Goal: Task Accomplishment & Management: Use online tool/utility

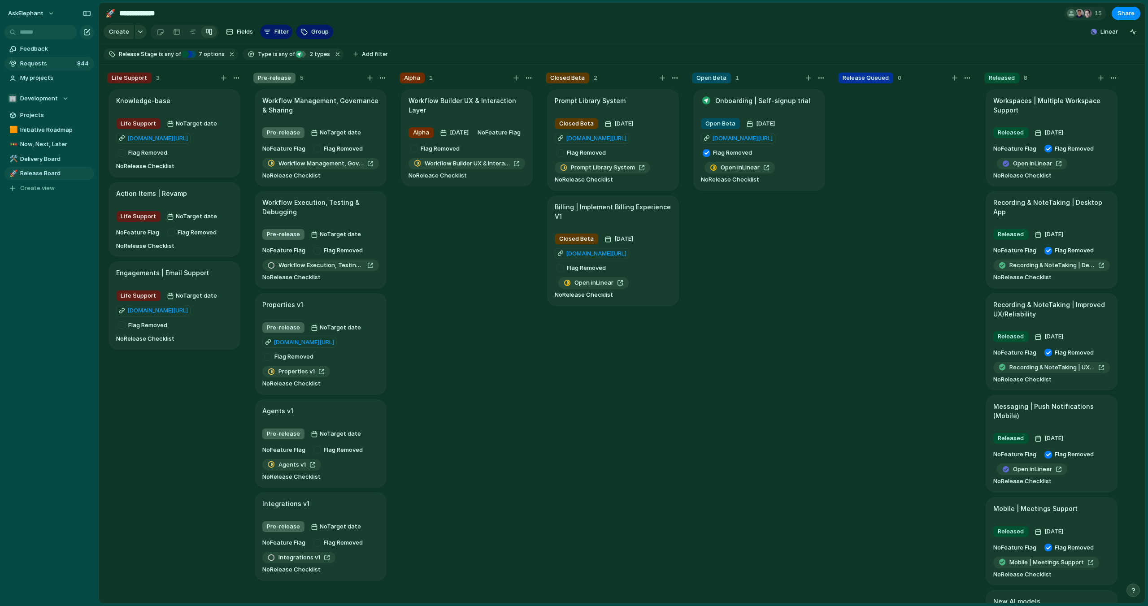
click at [48, 61] on span "Requests" at bounding box center [47, 63] width 54 height 9
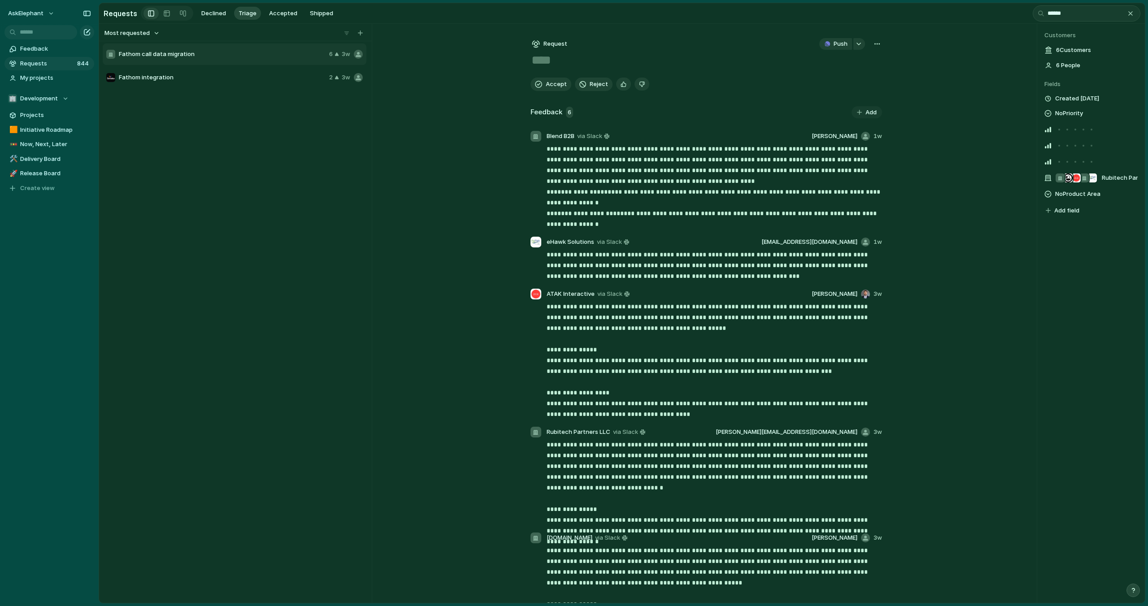
type input "******"
click at [207, 56] on span "Fathom call data migration" at bounding box center [222, 54] width 207 height 9
click at [219, 80] on span "Fathom integration" at bounding box center [222, 77] width 207 height 9
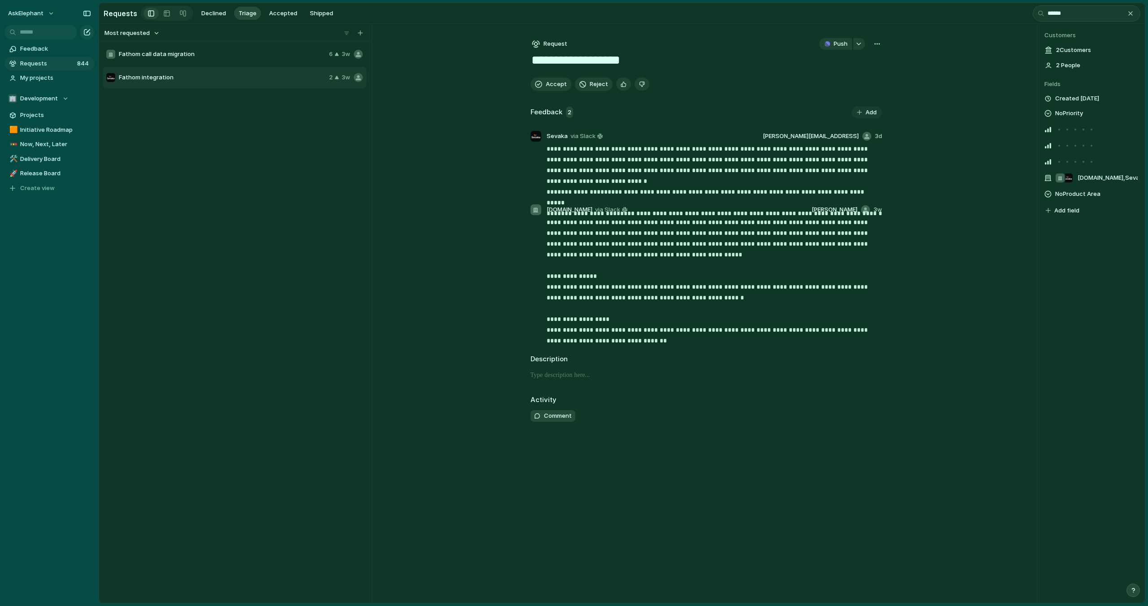
click at [216, 57] on span "Fathom call data migration" at bounding box center [222, 54] width 207 height 9
type textarea "**********"
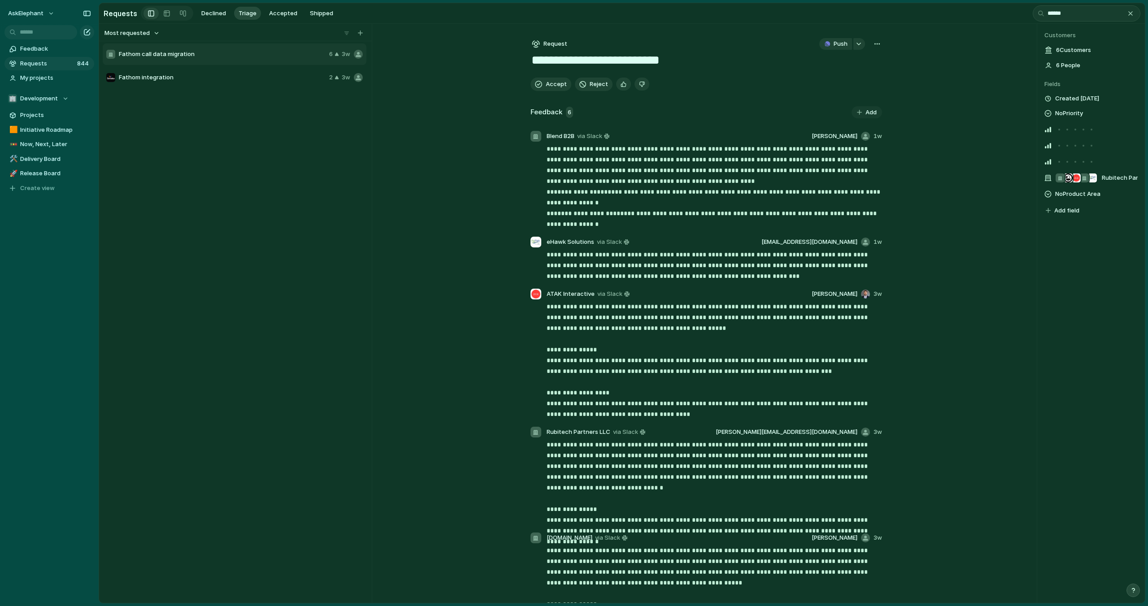
click at [880, 47] on div "button" at bounding box center [877, 43] width 7 height 7
click at [865, 75] on li "Merge" at bounding box center [853, 77] width 55 height 14
type input "****"
click at [816, 82] on li "Migration Tooling | Add Fathom" at bounding box center [796, 81] width 169 height 14
type textarea "**********"
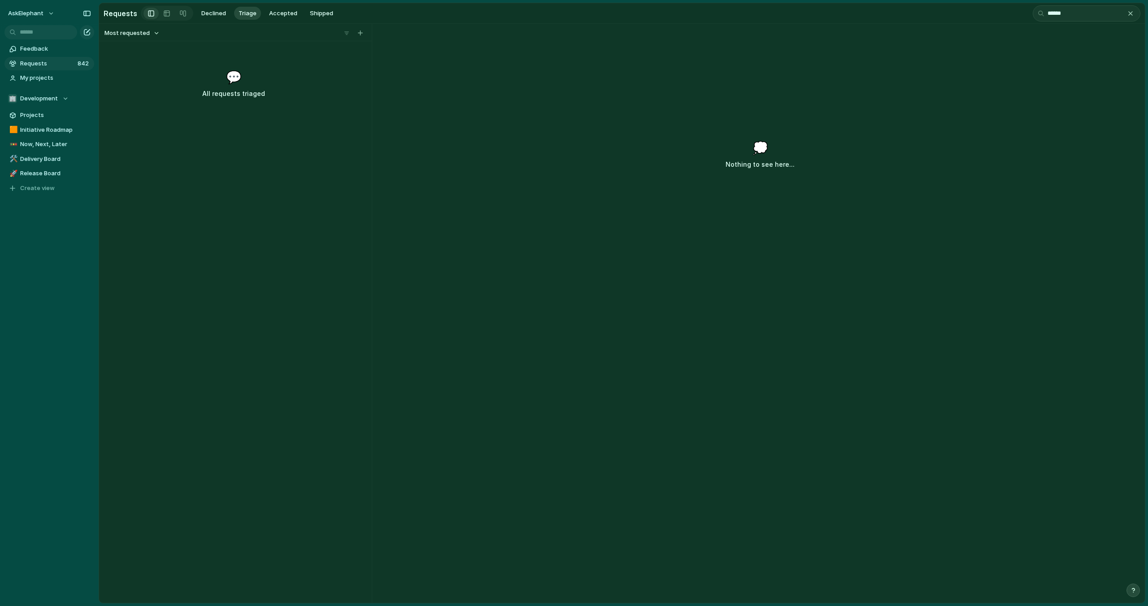
click at [319, 170] on div "Most requested 💬 All requests triaged" at bounding box center [233, 314] width 269 height 580
click at [1130, 13] on div "button" at bounding box center [1130, 13] width 7 height 7
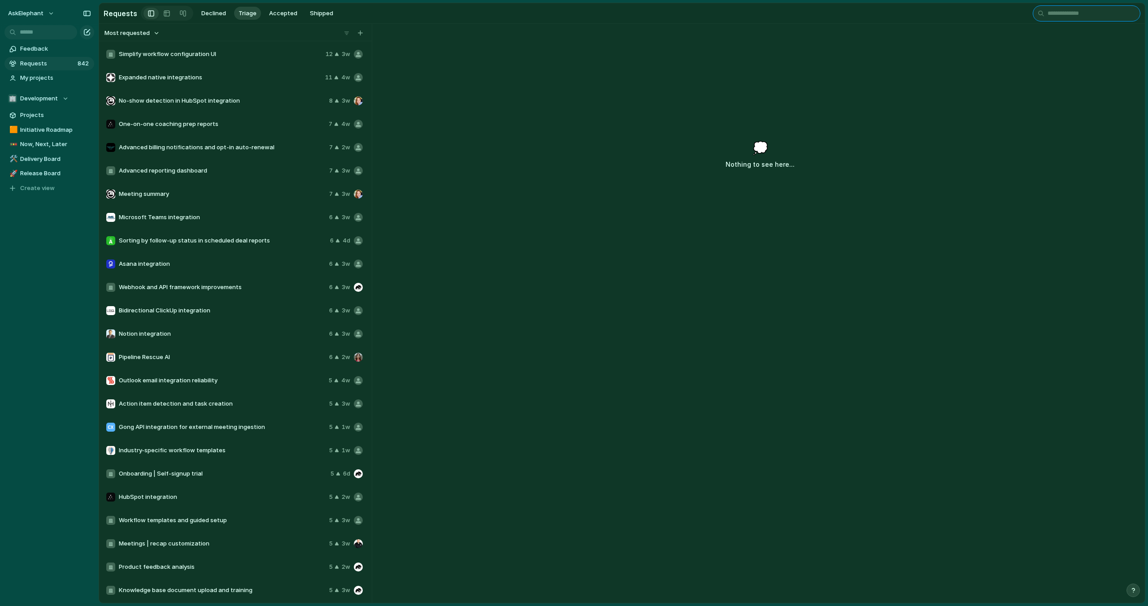
click at [1116, 15] on input "text" at bounding box center [1087, 13] width 108 height 16
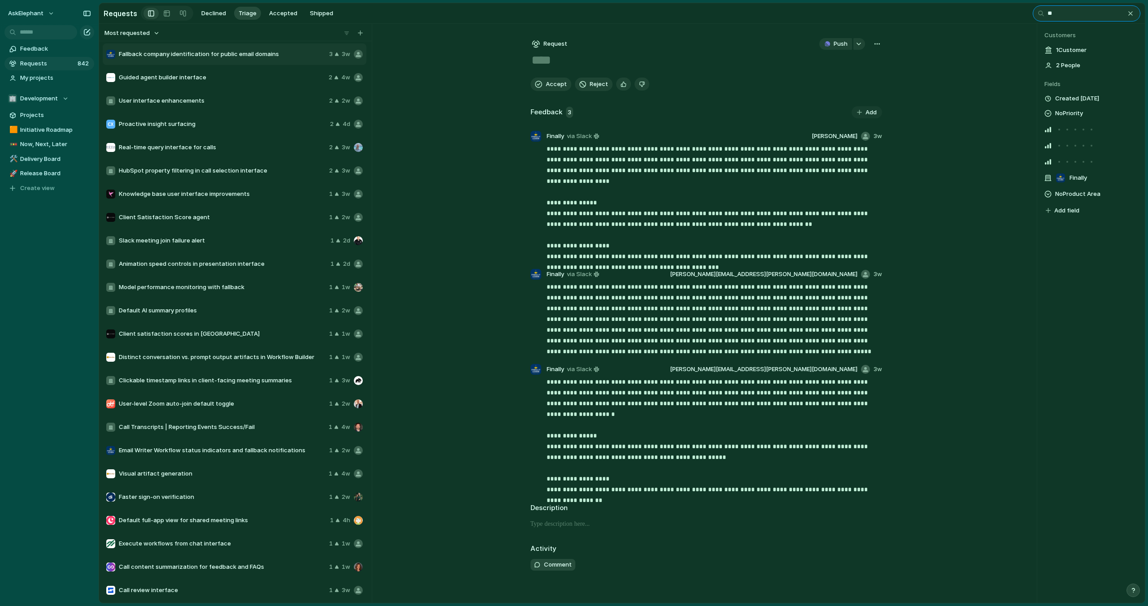
type input "*"
type textarea "**********"
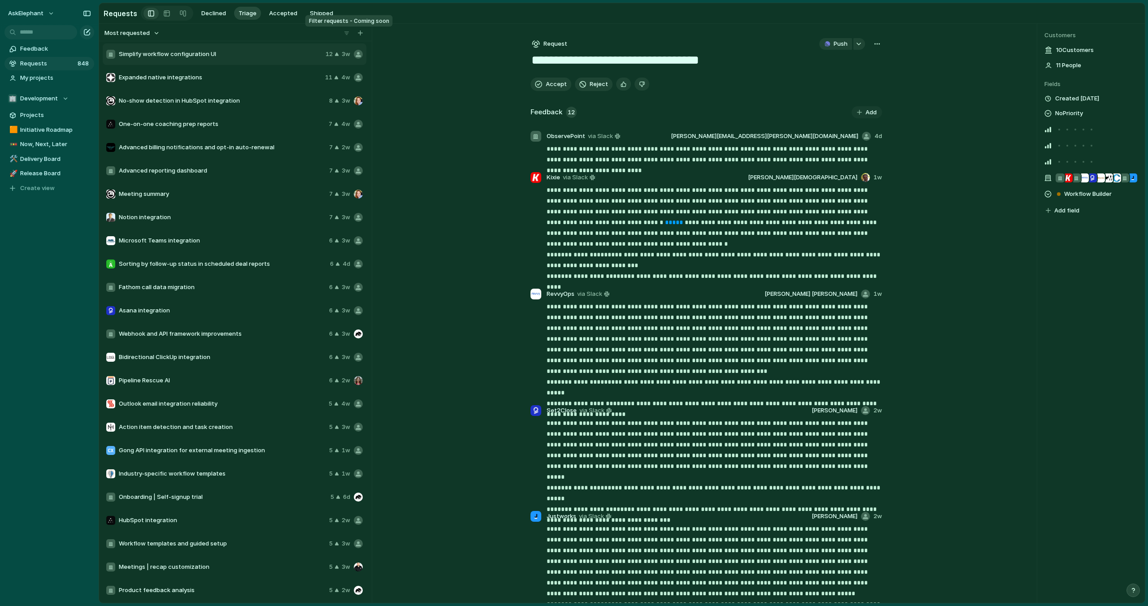
click at [347, 35] on div at bounding box center [346, 33] width 9 height 9
click at [347, 36] on div at bounding box center [346, 33] width 9 height 9
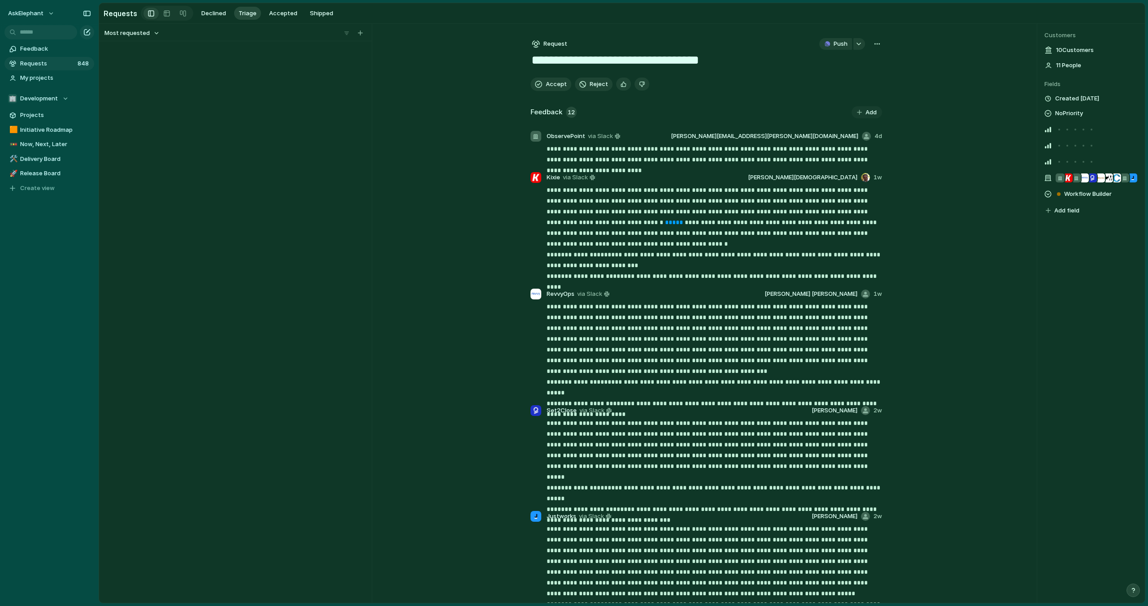
scroll to position [19314, 0]
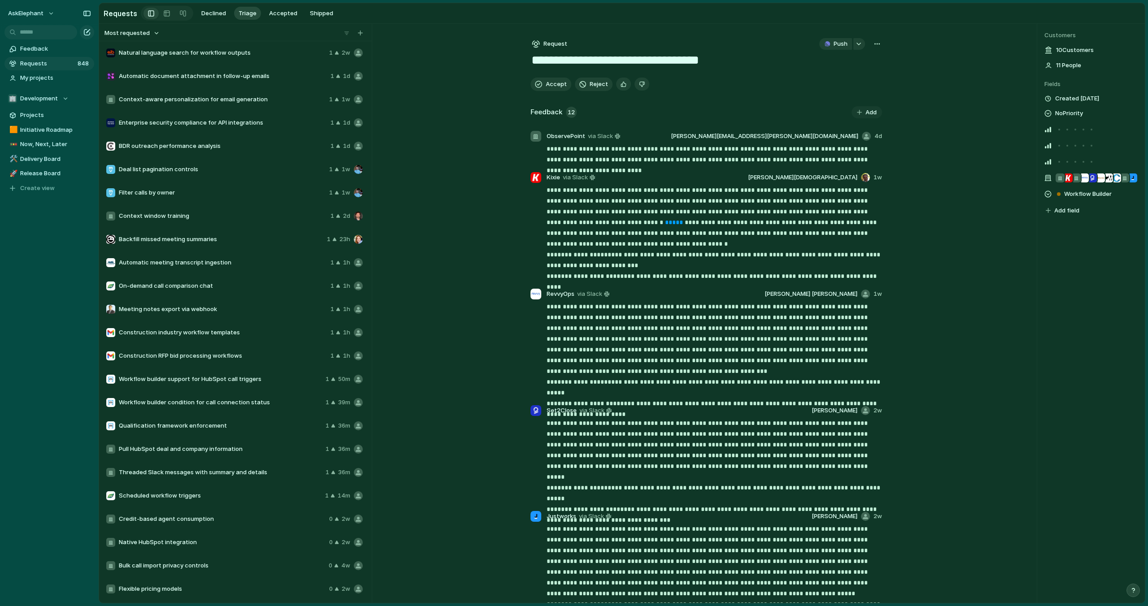
click at [192, 599] on div "Flexible pricing models 0 2w" at bounding box center [235, 590] width 264 height 22
type textarea "**********"
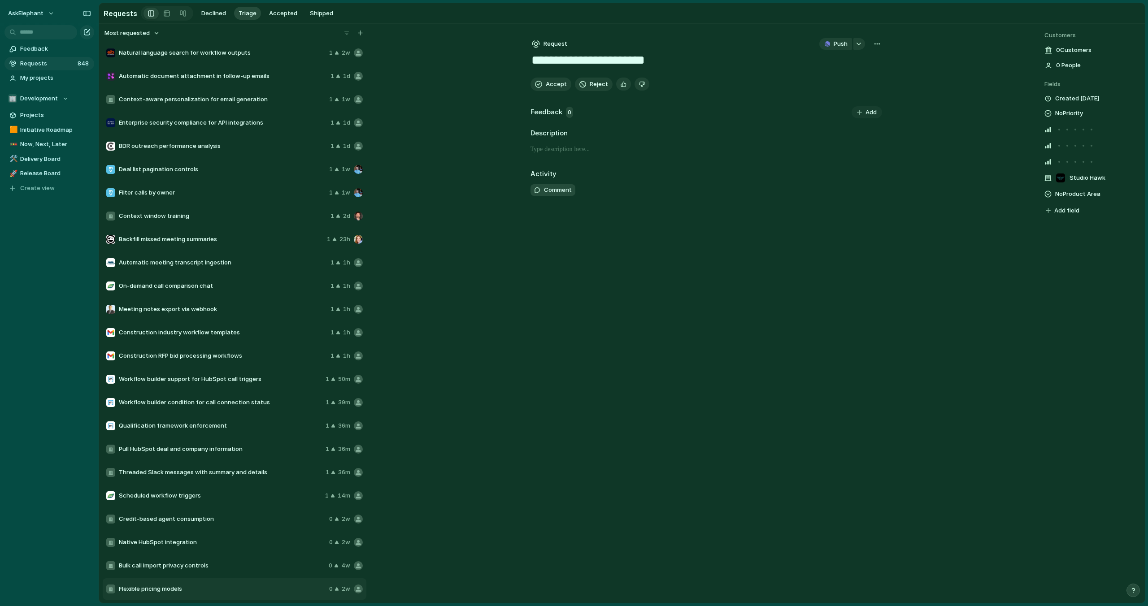
click at [879, 42] on div "button" at bounding box center [877, 43] width 7 height 7
click at [864, 75] on li "Merge" at bounding box center [853, 77] width 55 height 14
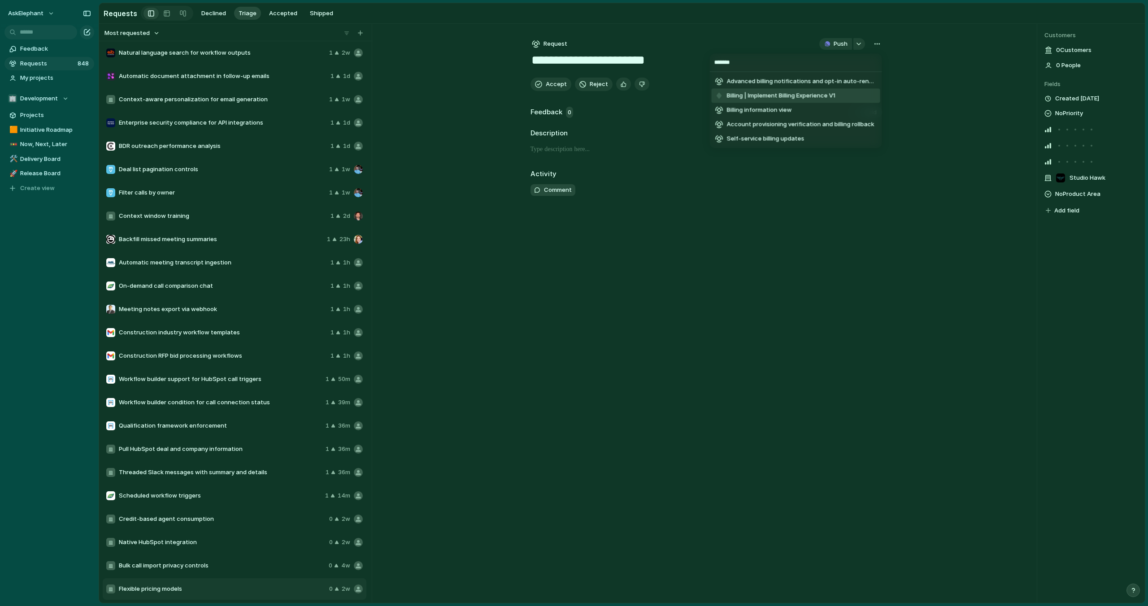
type input "*******"
click at [835, 97] on span "Billing | Implement Billing Experience V1" at bounding box center [781, 96] width 109 height 9
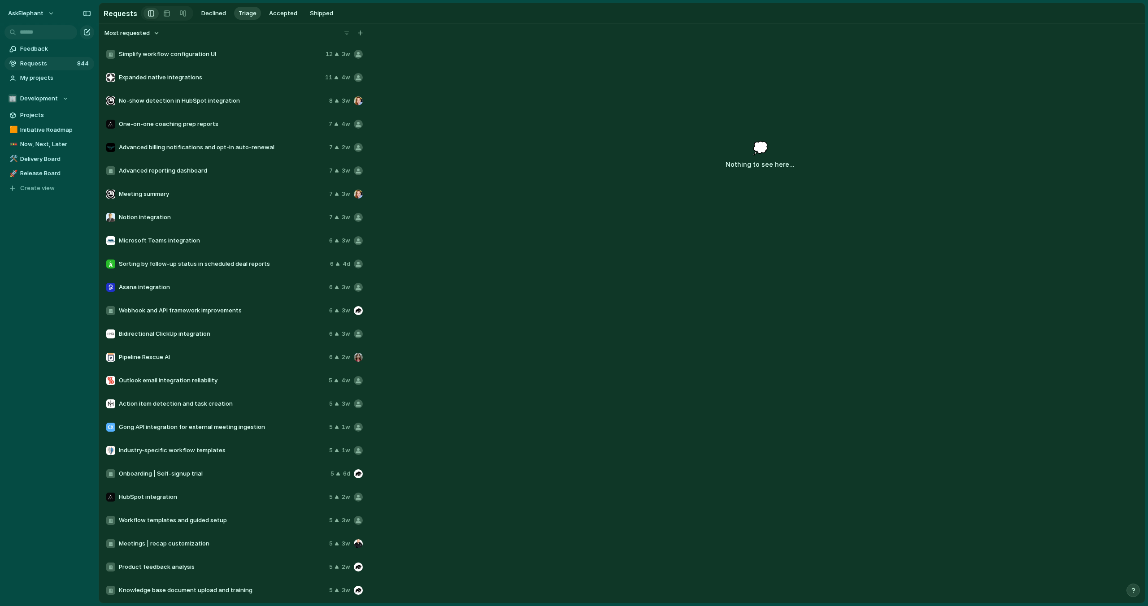
click at [54, 65] on span "Requests" at bounding box center [47, 63] width 54 height 9
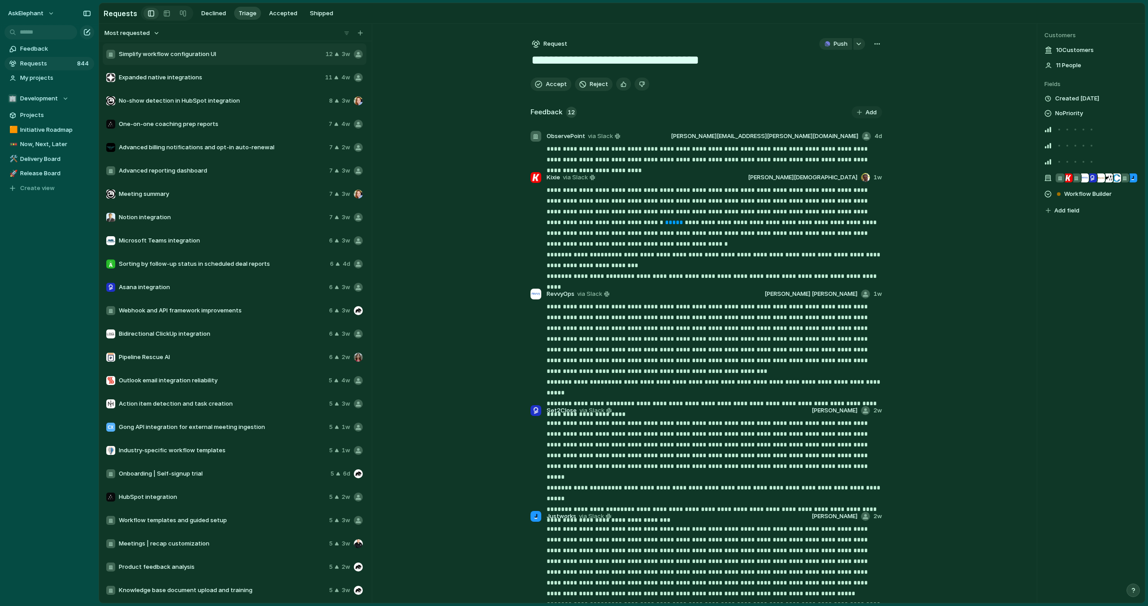
click at [164, 79] on span "Expanded native integrations" at bounding box center [220, 77] width 203 height 9
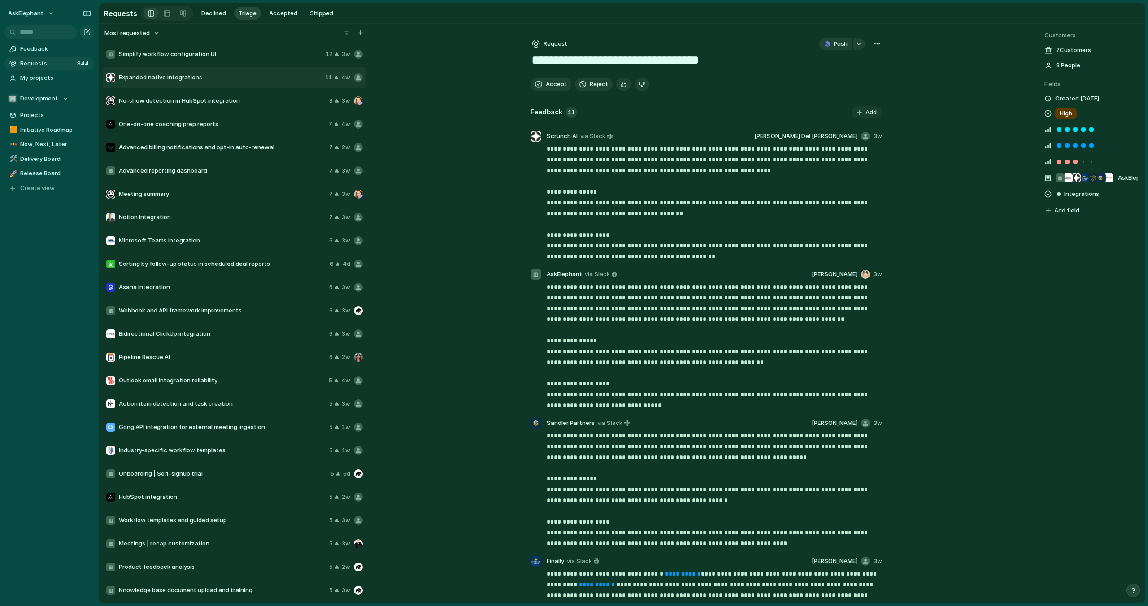
click at [192, 126] on span "One-on-one coaching prep reports" at bounding box center [222, 124] width 206 height 9
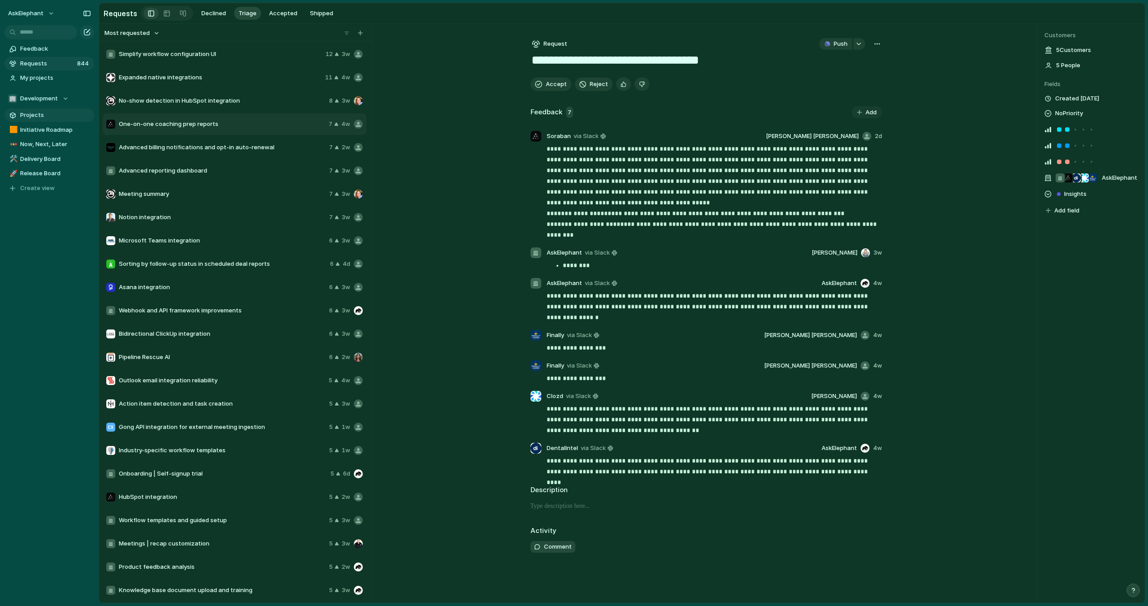
click at [29, 111] on span "Projects" at bounding box center [55, 115] width 71 height 9
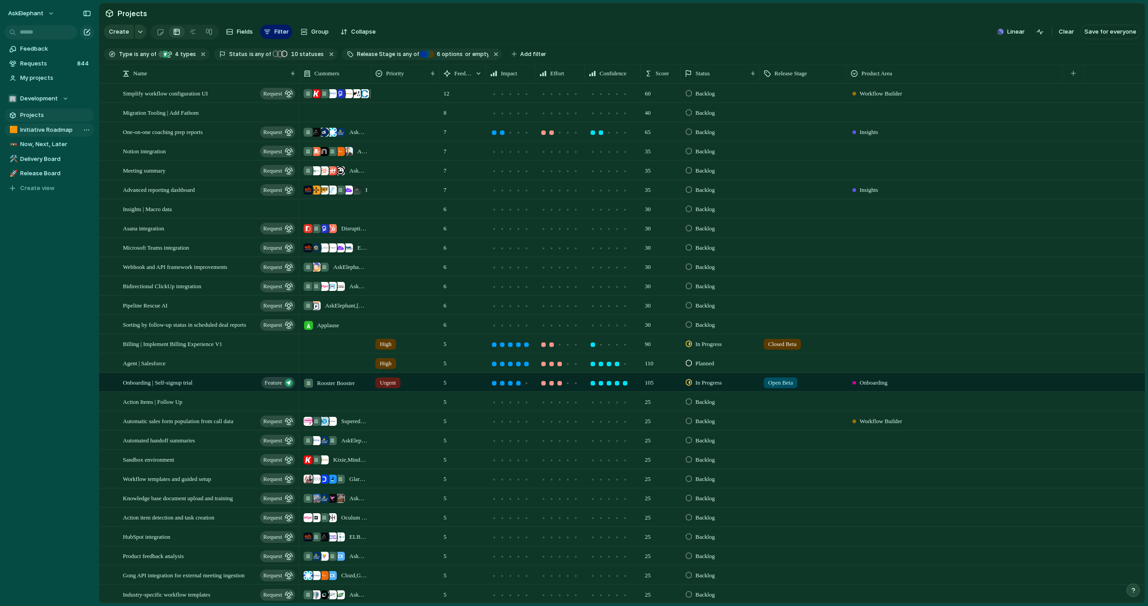
click at [61, 131] on span "Initiative Roadmap" at bounding box center [55, 130] width 71 height 9
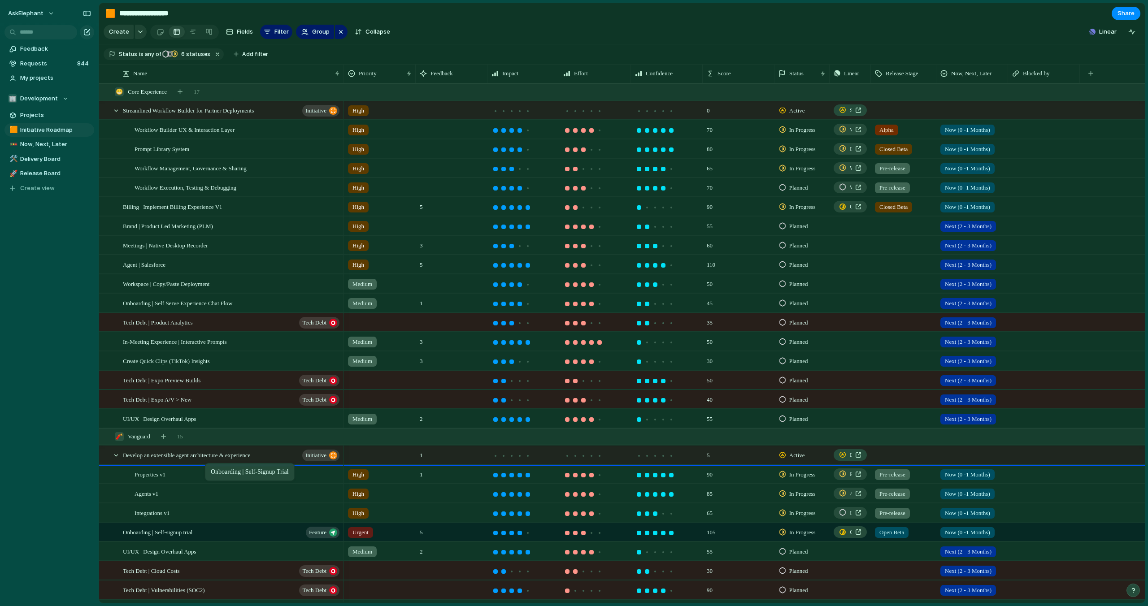
drag, startPoint x: 214, startPoint y: 534, endPoint x: 205, endPoint y: 466, distance: 69.1
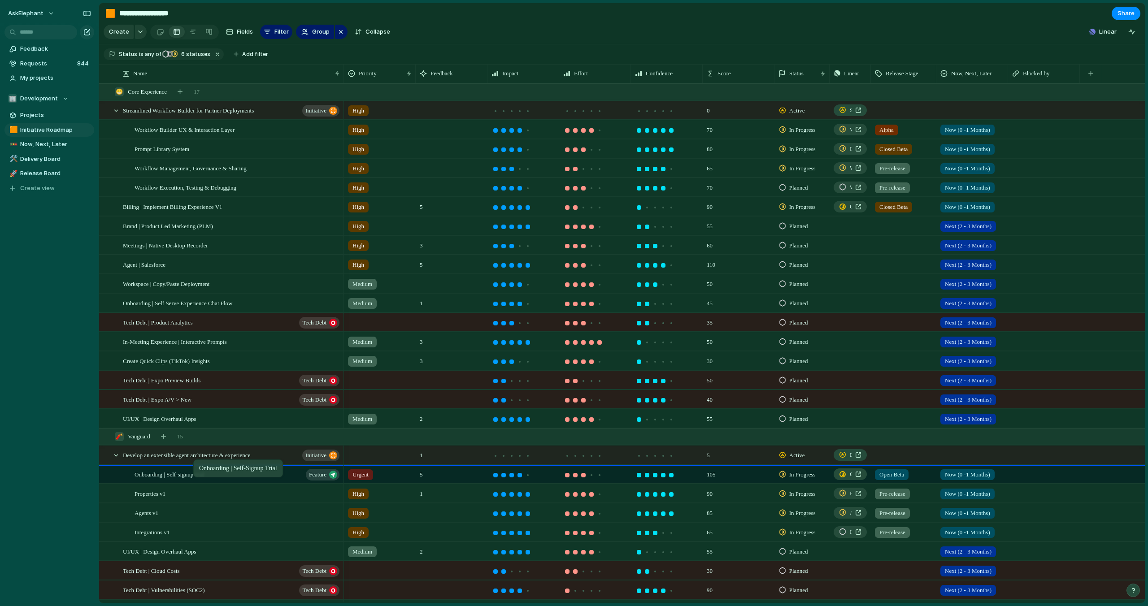
drag, startPoint x: 228, startPoint y: 472, endPoint x: 198, endPoint y: 461, distance: 32.3
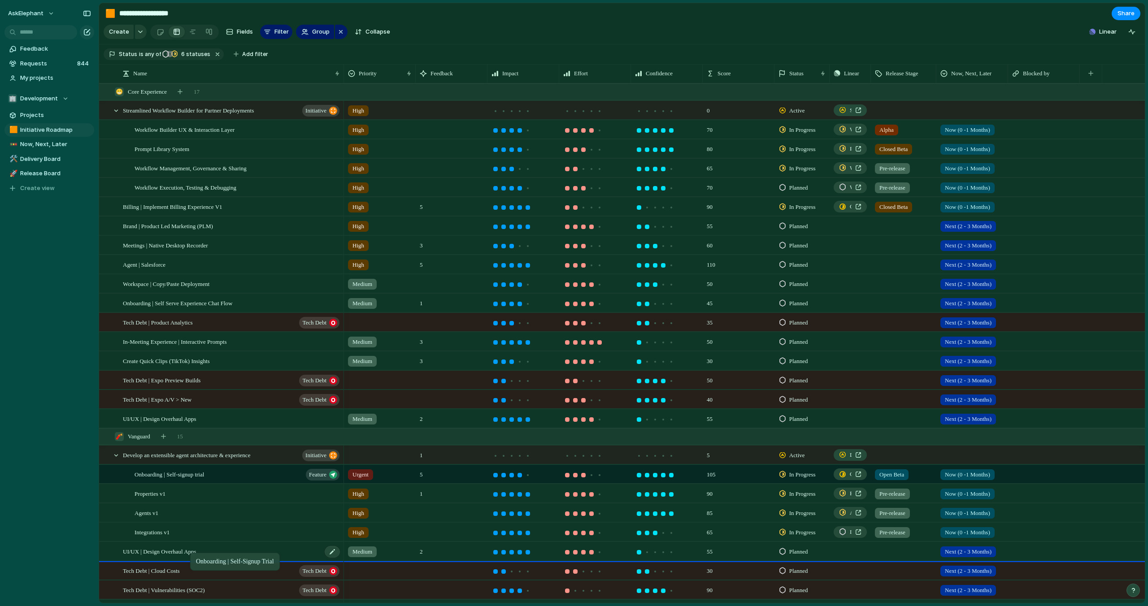
drag, startPoint x: 211, startPoint y: 477, endPoint x: 195, endPoint y: 555, distance: 79.3
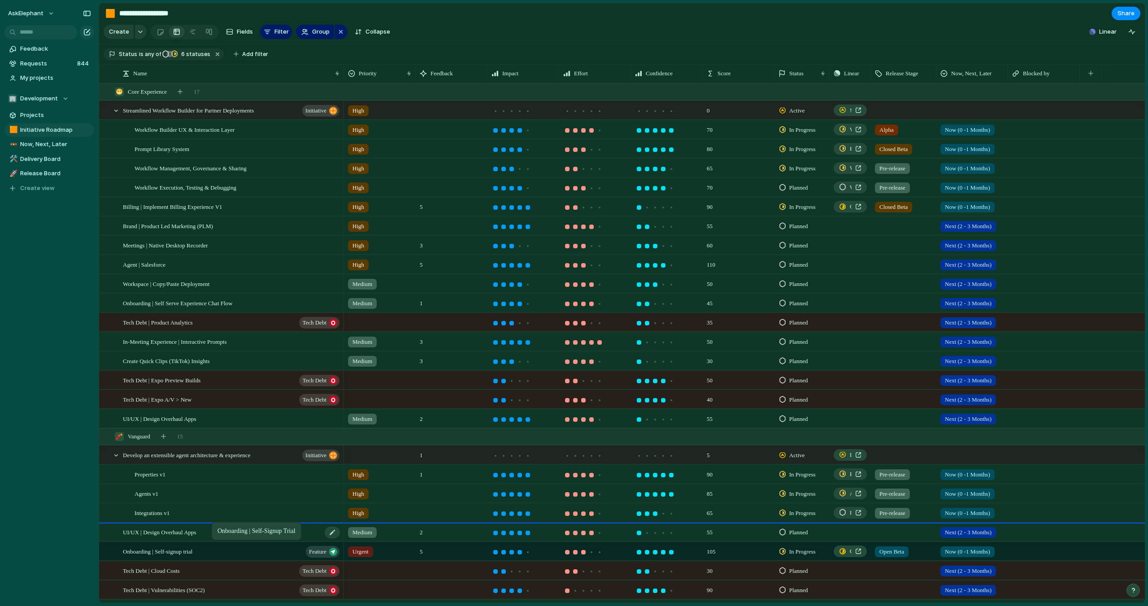
drag, startPoint x: 217, startPoint y: 551, endPoint x: 216, endPoint y: 524, distance: 26.9
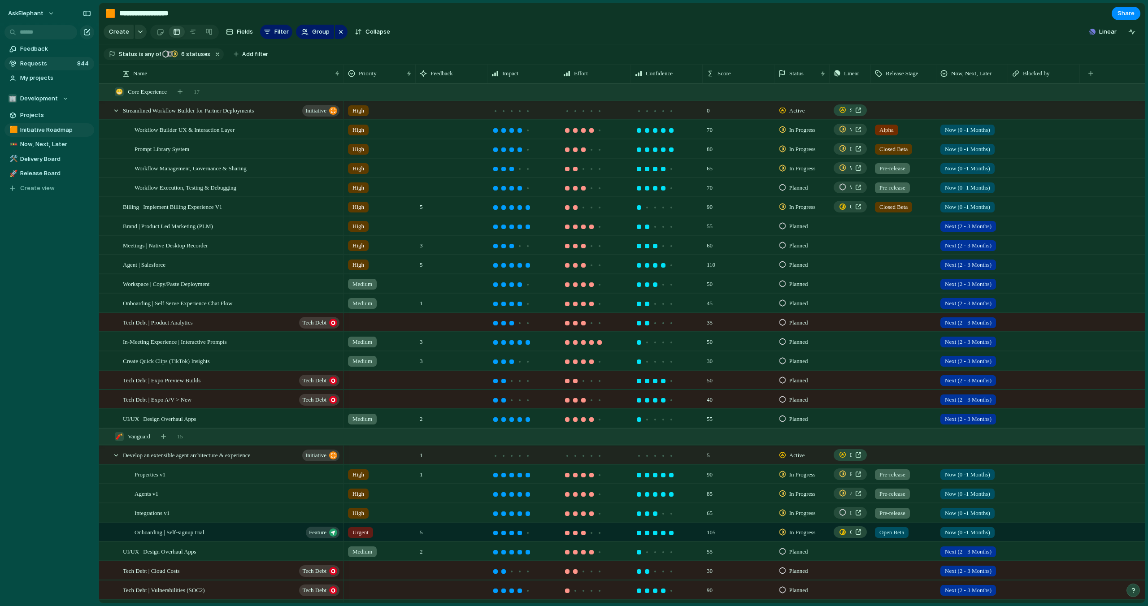
click at [52, 67] on span "Requests" at bounding box center [47, 63] width 54 height 9
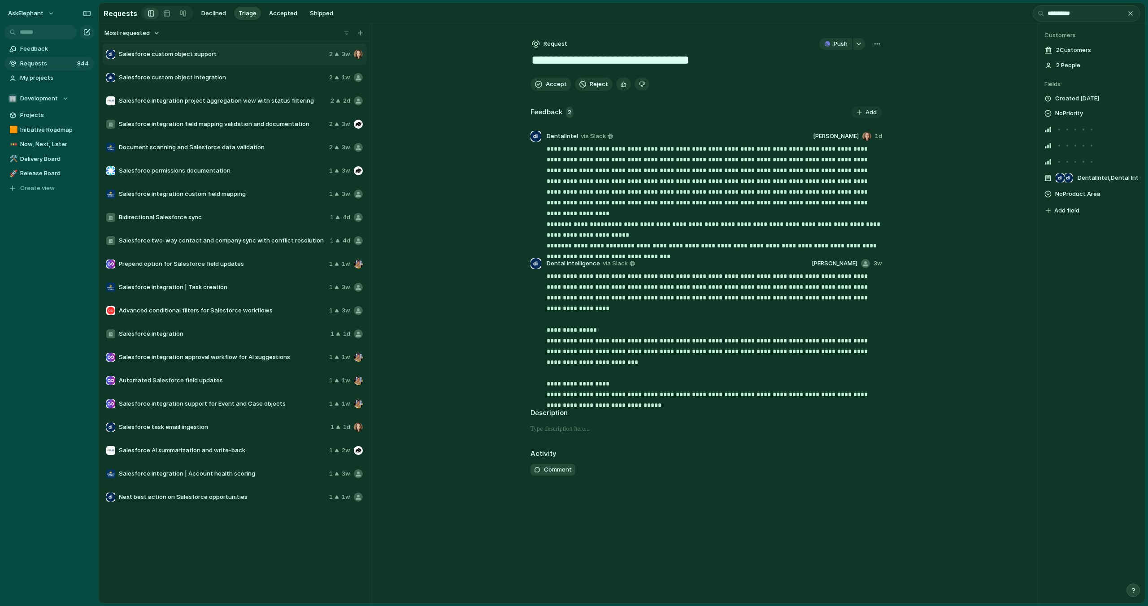
type input "**********"
click at [872, 45] on button "button" at bounding box center [877, 44] width 10 height 12
click at [860, 76] on li "Merge" at bounding box center [853, 77] width 55 height 14
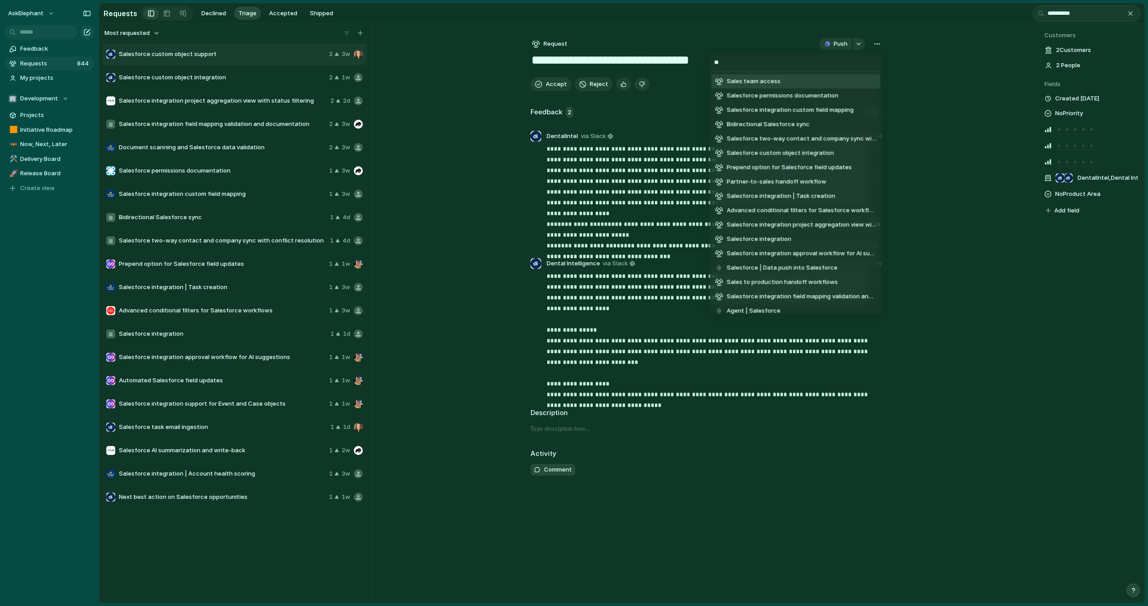
type input "*"
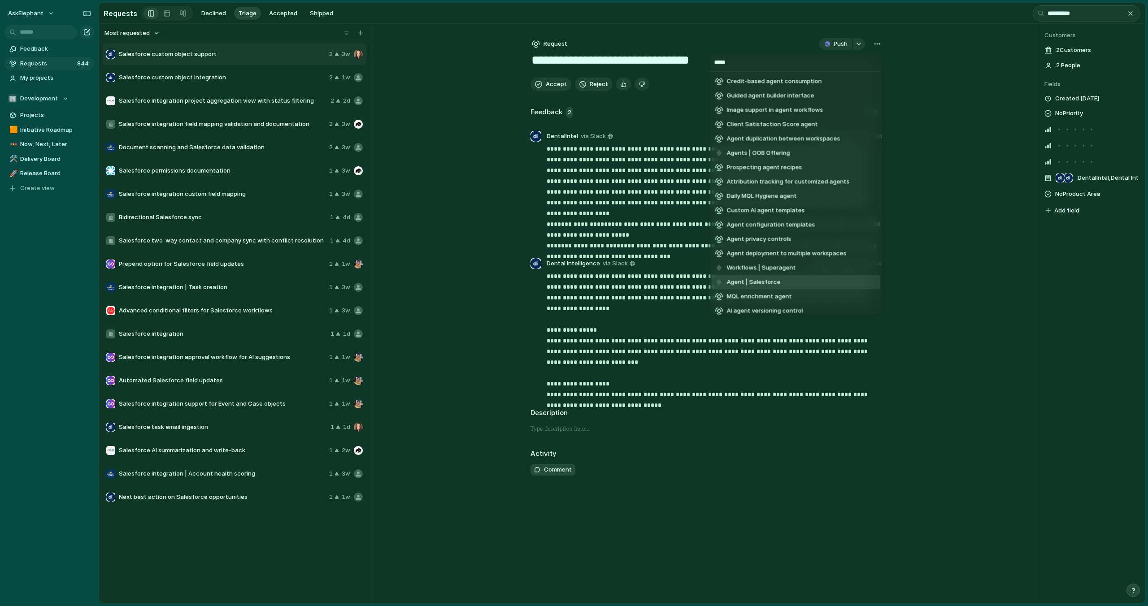
type input "*****"
click at [767, 283] on span "Agent | Salesforce" at bounding box center [754, 282] width 54 height 9
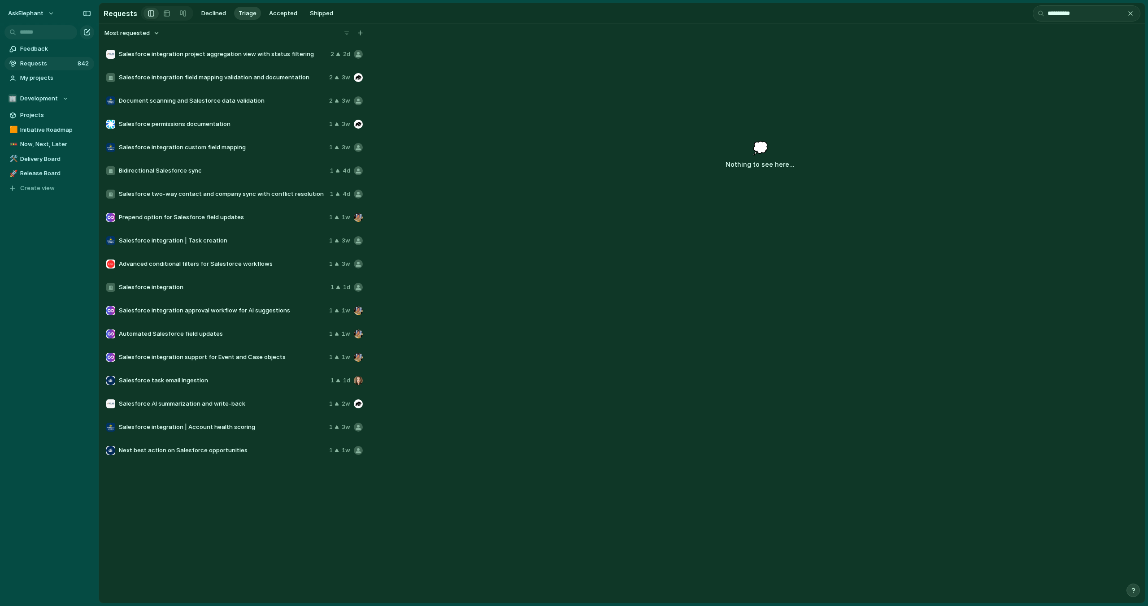
click at [249, 57] on span "Salesforce integration project aggregation view with status filtering" at bounding box center [223, 54] width 208 height 9
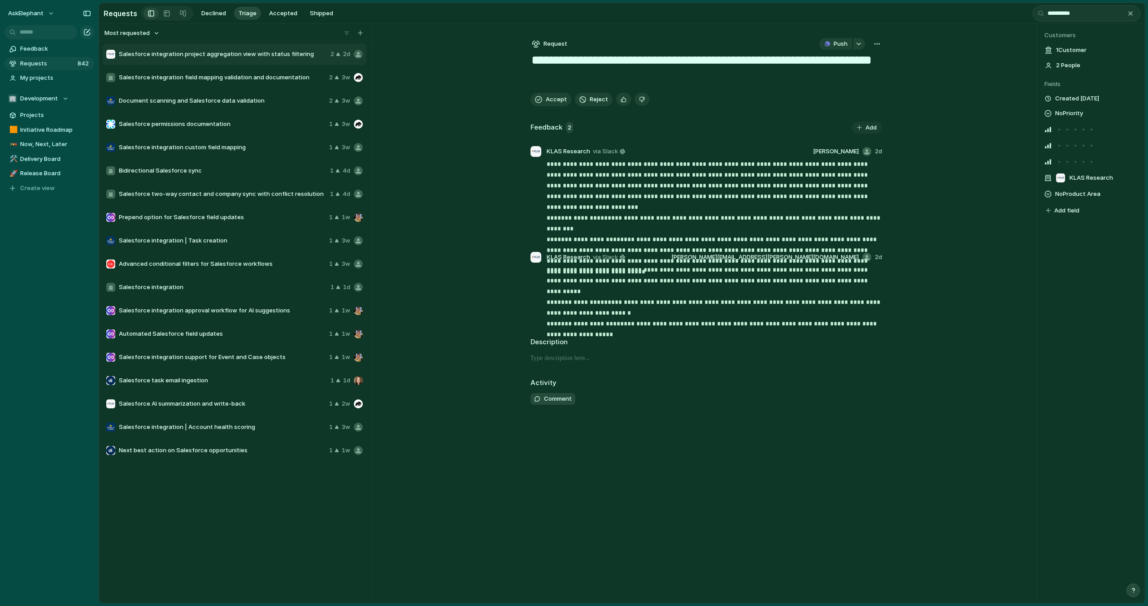
click at [878, 47] on div "button" at bounding box center [877, 43] width 7 height 7
click at [857, 78] on li "Merge" at bounding box center [853, 77] width 55 height 14
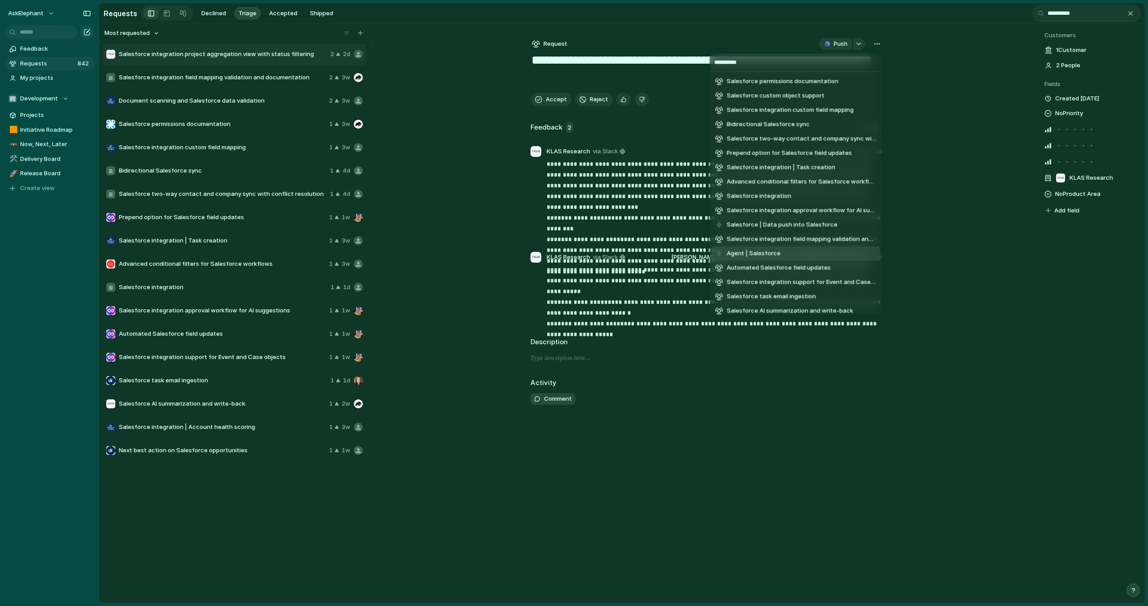
type input "**********"
click at [800, 253] on li "Agent | Salesforce" at bounding box center [796, 254] width 169 height 14
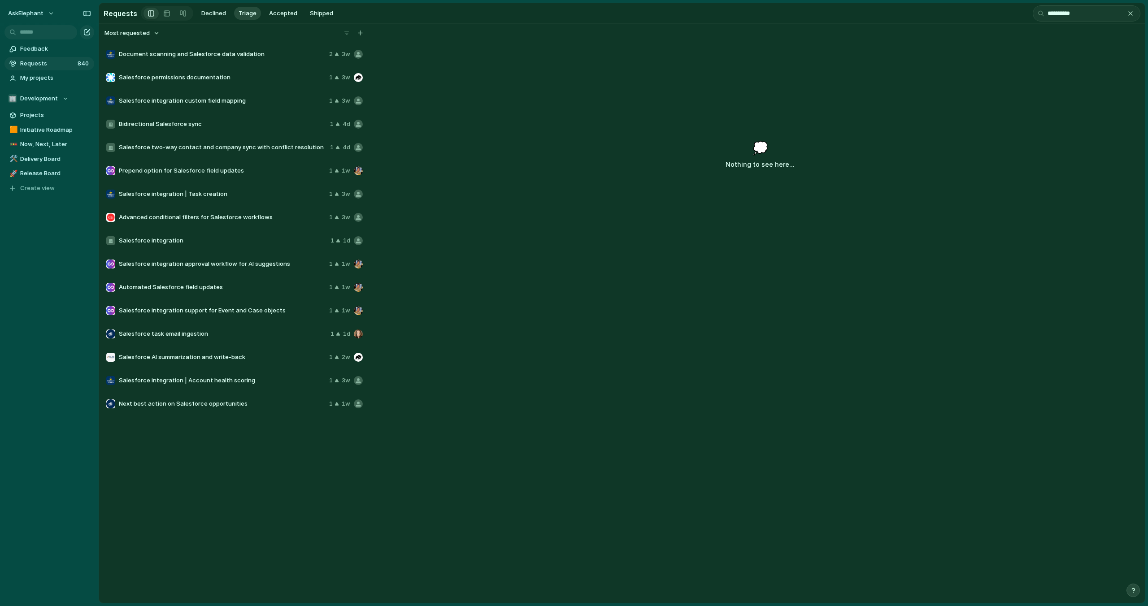
click at [270, 59] on div "Document scanning and Salesforce data validation 2 3w" at bounding box center [235, 55] width 264 height 22
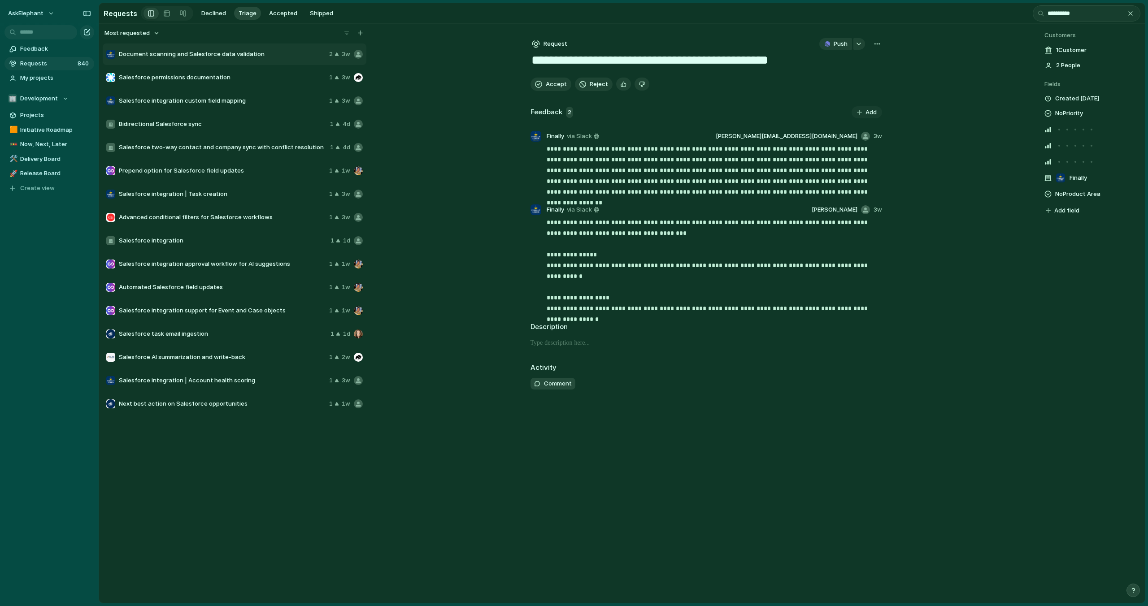
click at [876, 45] on div "button" at bounding box center [877, 43] width 7 height 7
click at [847, 75] on li "Merge" at bounding box center [853, 77] width 55 height 14
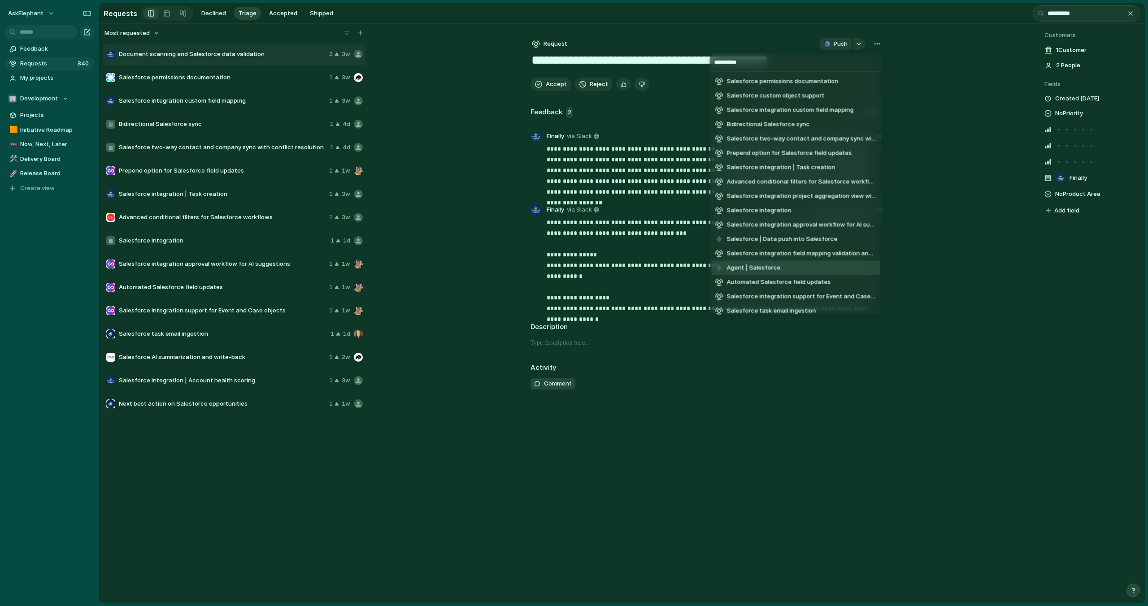
type input "**********"
click at [796, 266] on li "Agent | Salesforce" at bounding box center [796, 268] width 169 height 14
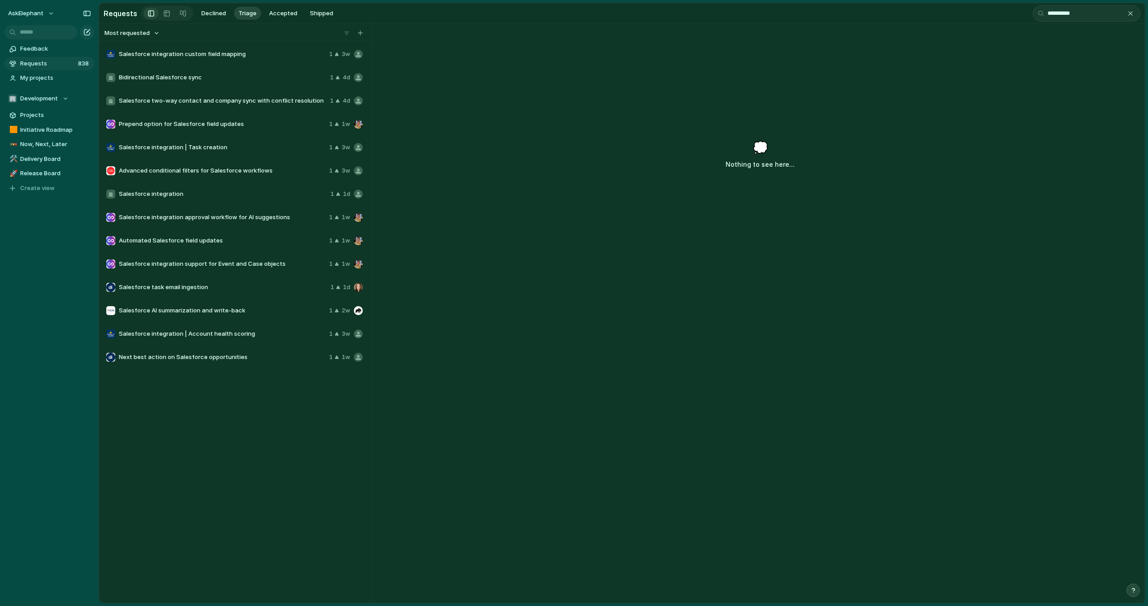
click at [264, 57] on span "Salesforce integration custom field mapping" at bounding box center [222, 54] width 207 height 9
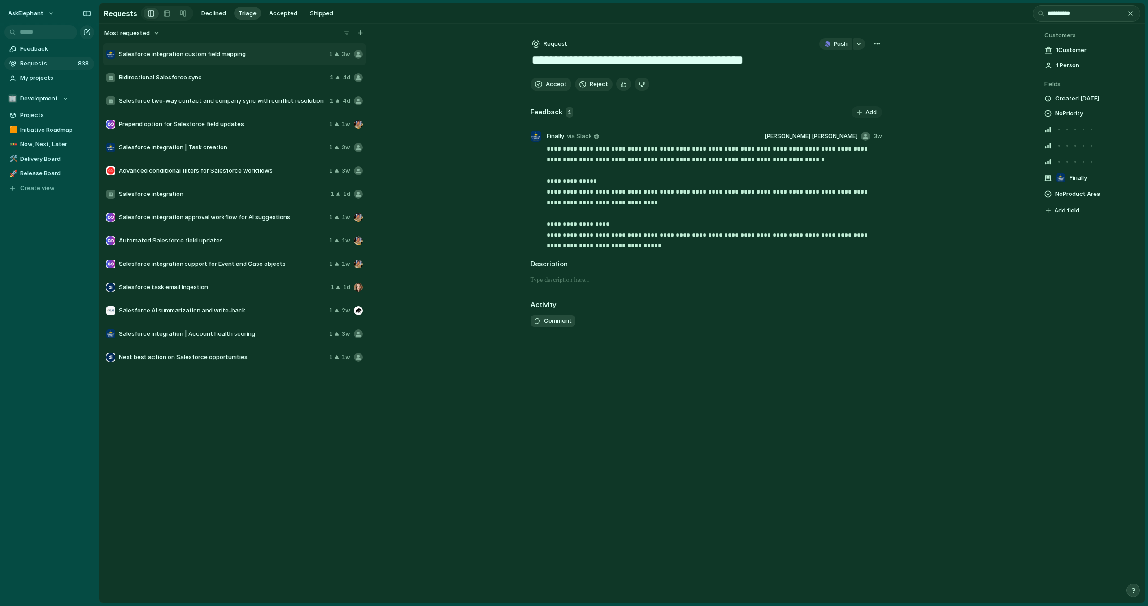
click at [873, 43] on button "button" at bounding box center [877, 44] width 10 height 12
click at [852, 77] on li "Merge" at bounding box center [853, 77] width 55 height 14
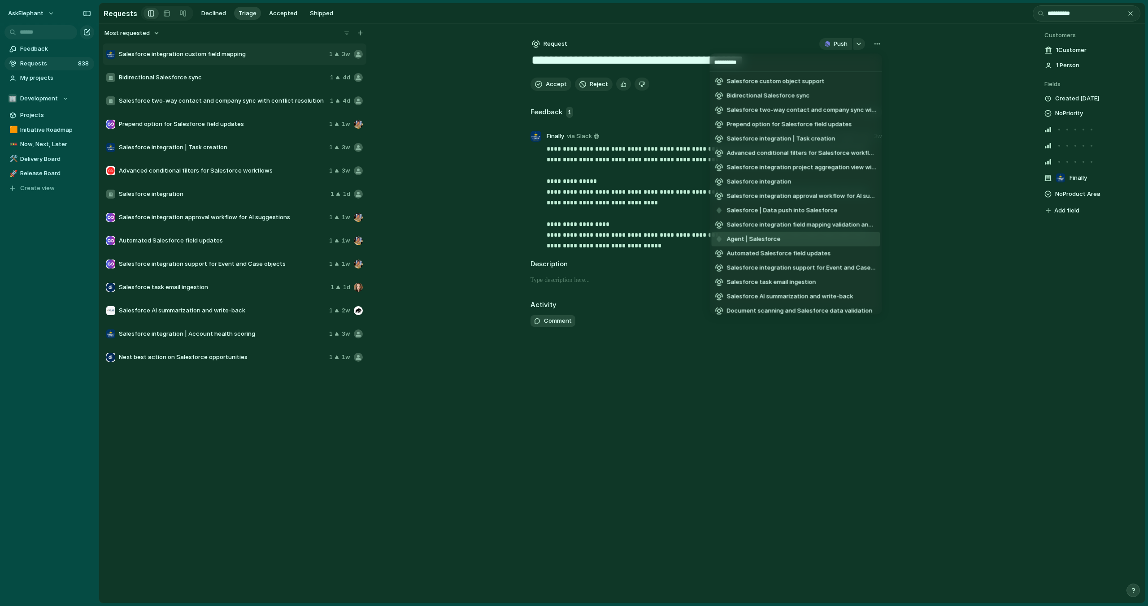
type input "**********"
click at [820, 239] on li "Agent | Salesforce" at bounding box center [796, 239] width 169 height 14
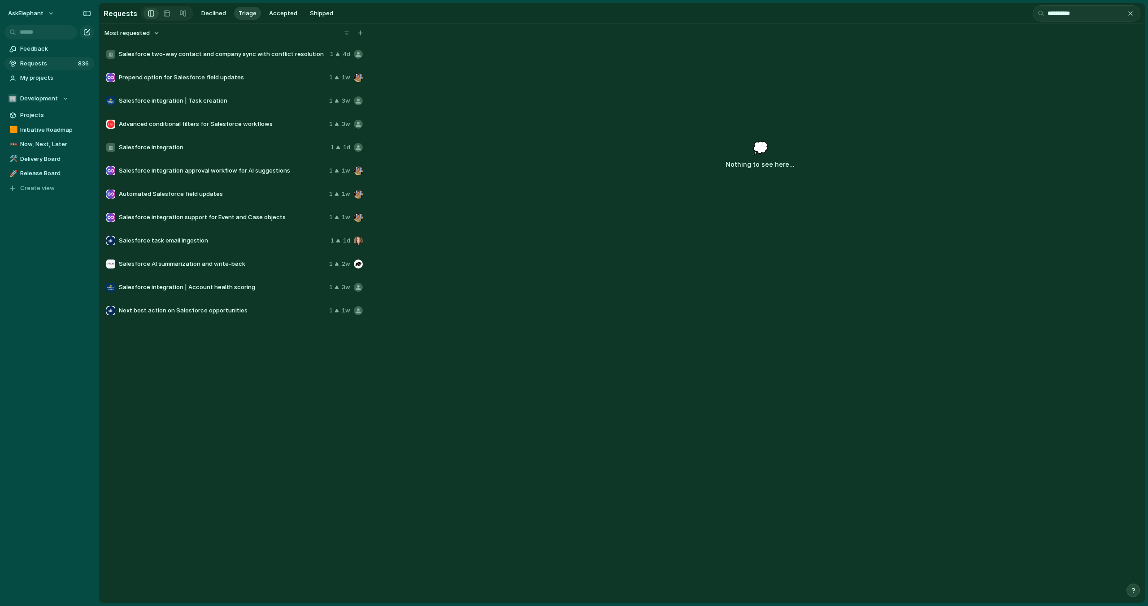
click at [232, 149] on span "Salesforce integration" at bounding box center [223, 147] width 208 height 9
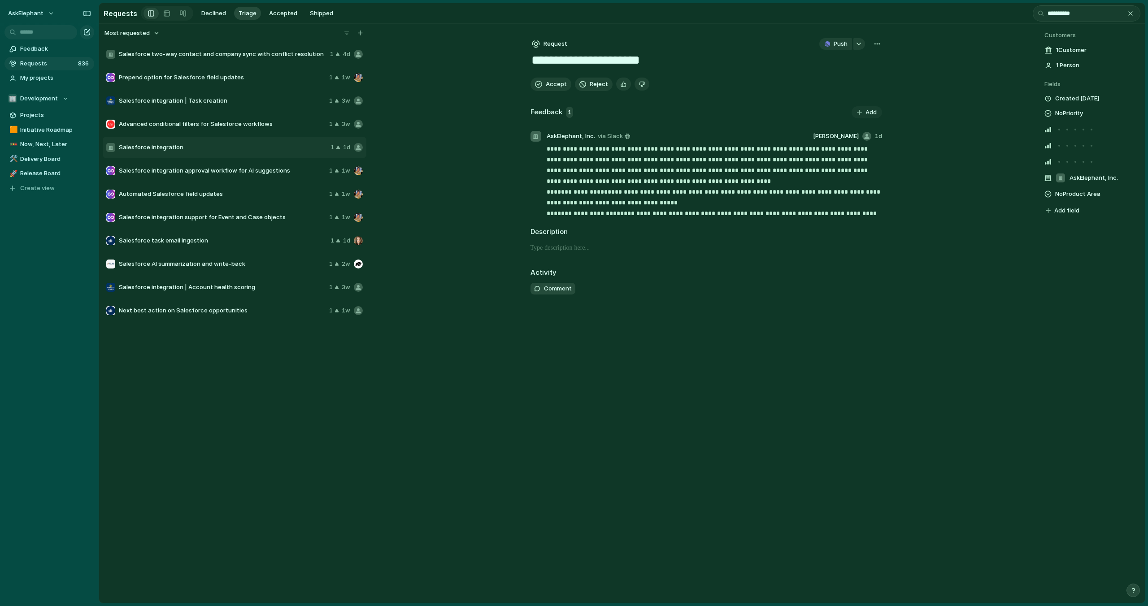
click at [880, 43] on div "button" at bounding box center [877, 43] width 7 height 7
click at [846, 80] on span "Merge" at bounding box center [838, 77] width 18 height 9
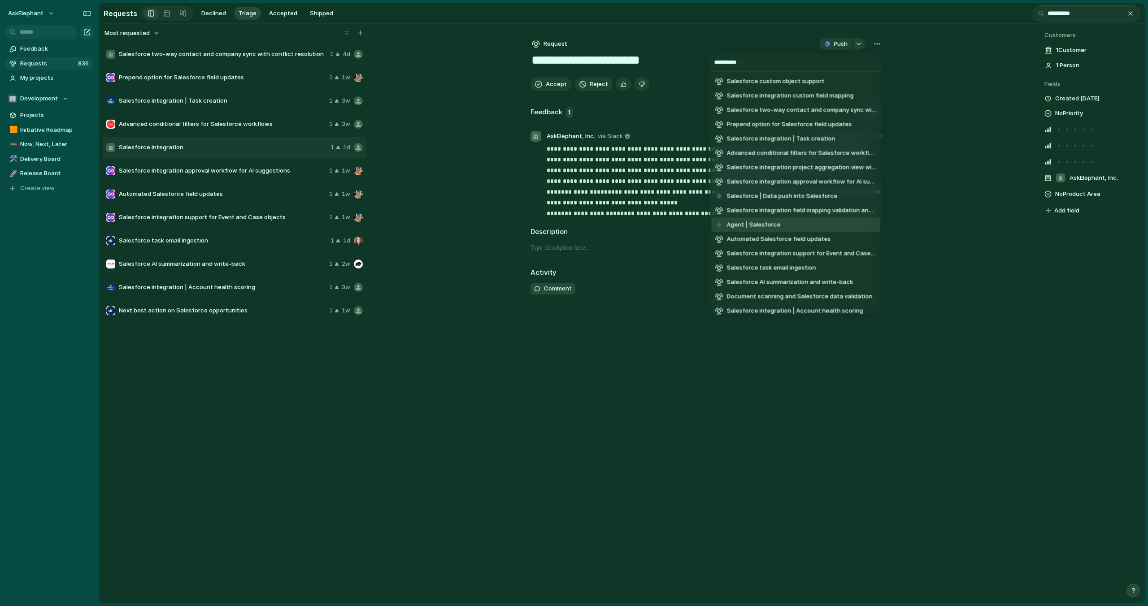
type input "**********"
click at [799, 222] on li "Agent | Salesforce" at bounding box center [796, 225] width 169 height 14
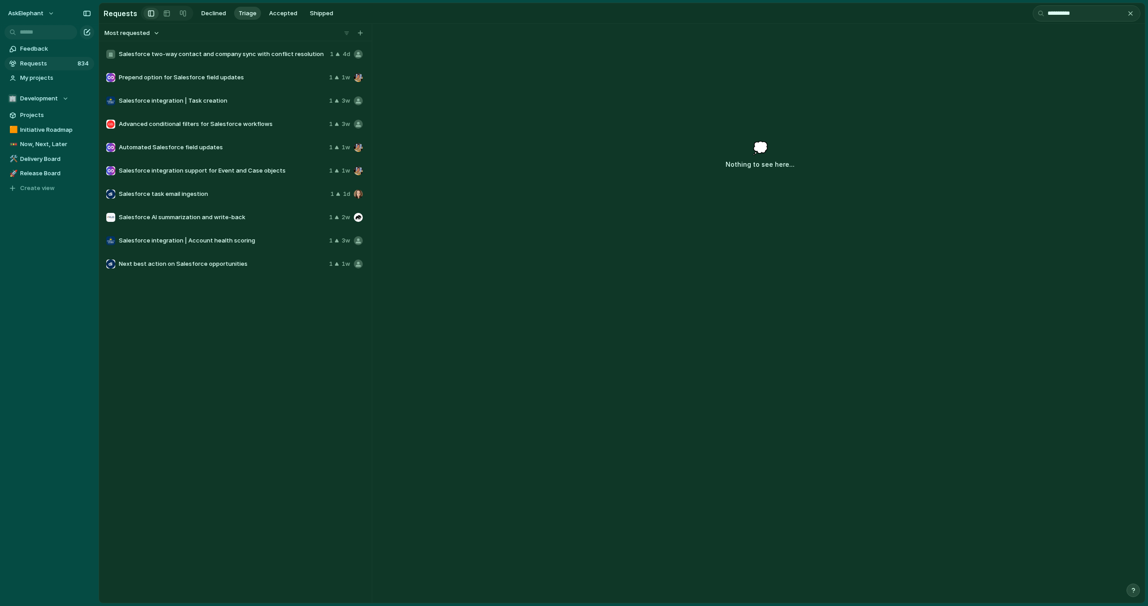
click at [278, 56] on span "Salesforce two-way contact and company sync with conflict resolution" at bounding box center [223, 54] width 208 height 9
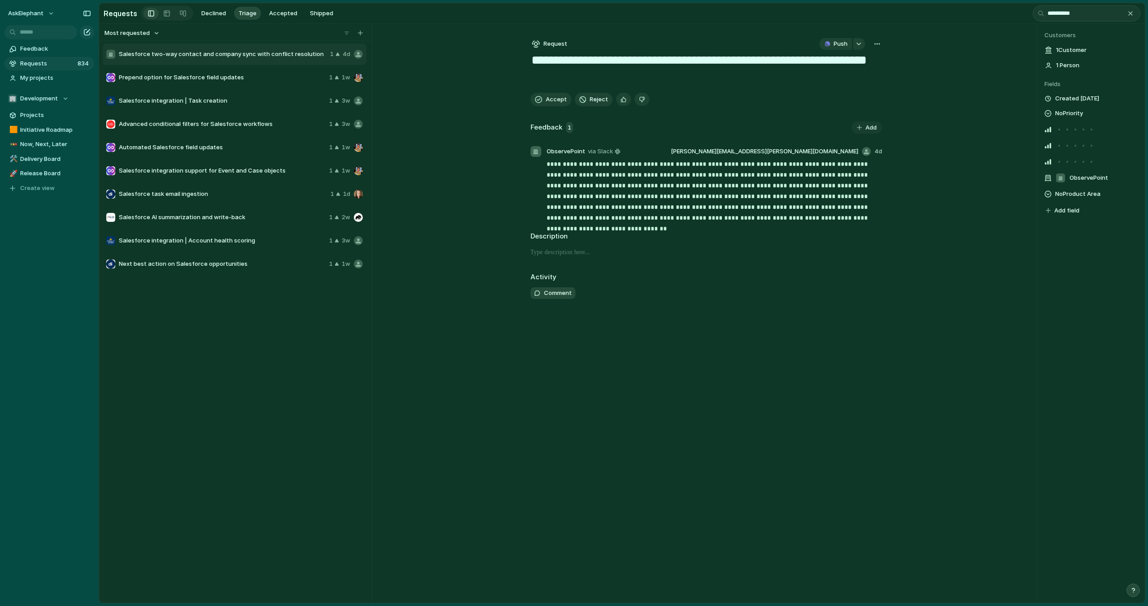
click at [880, 44] on div "button" at bounding box center [877, 43] width 7 height 7
click at [854, 78] on li "Merge" at bounding box center [853, 77] width 55 height 14
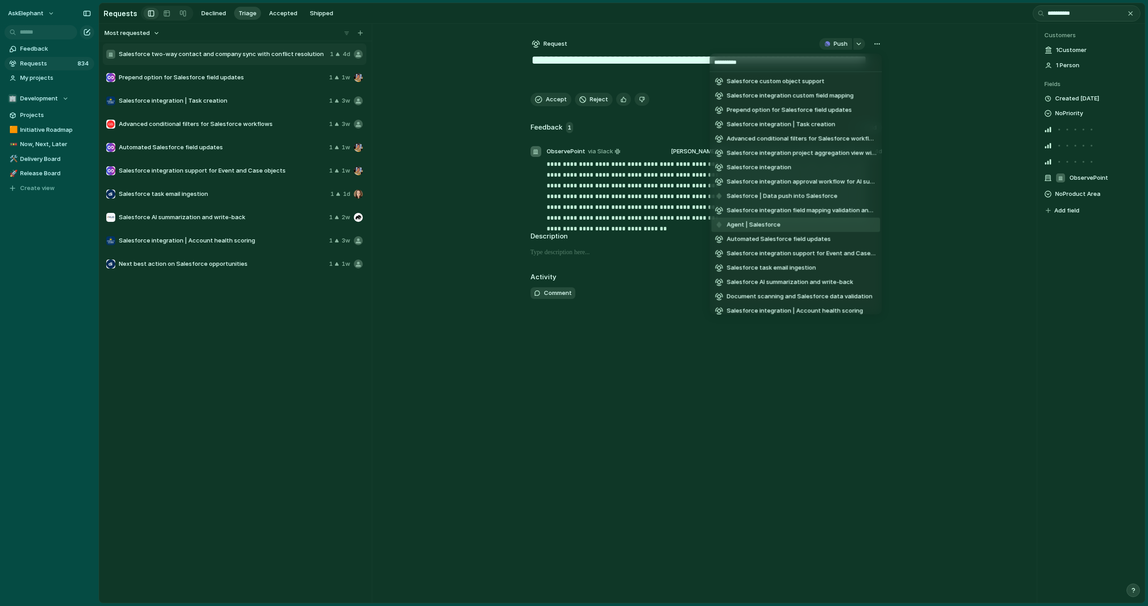
type input "**********"
click at [781, 222] on li "Agent | Salesforce" at bounding box center [796, 225] width 169 height 14
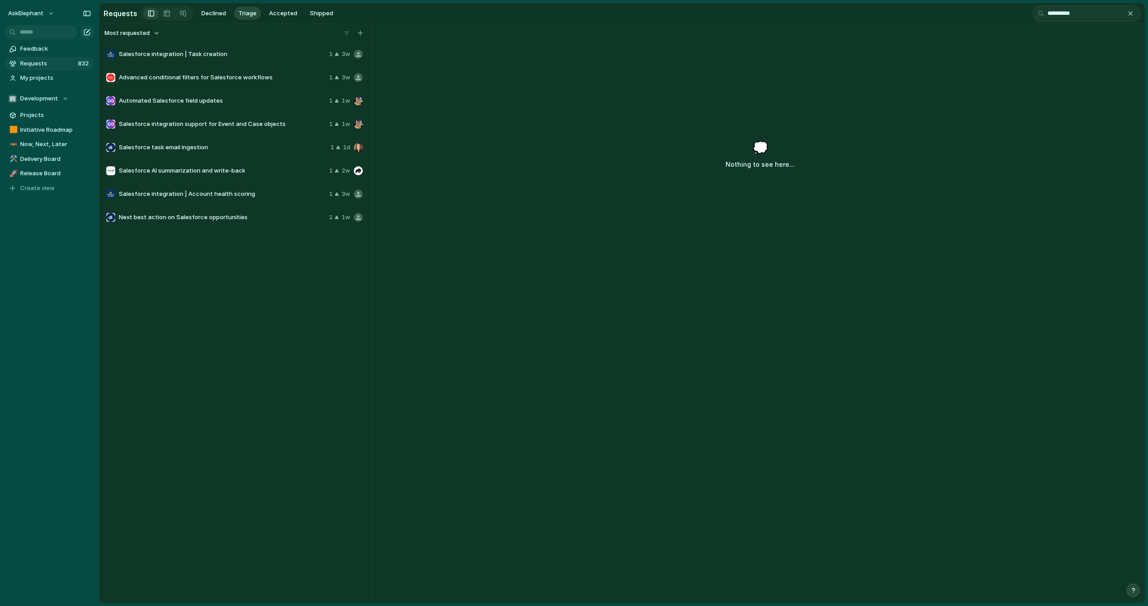
click at [247, 56] on span "Salesforce integration | Task creation" at bounding box center [222, 54] width 207 height 9
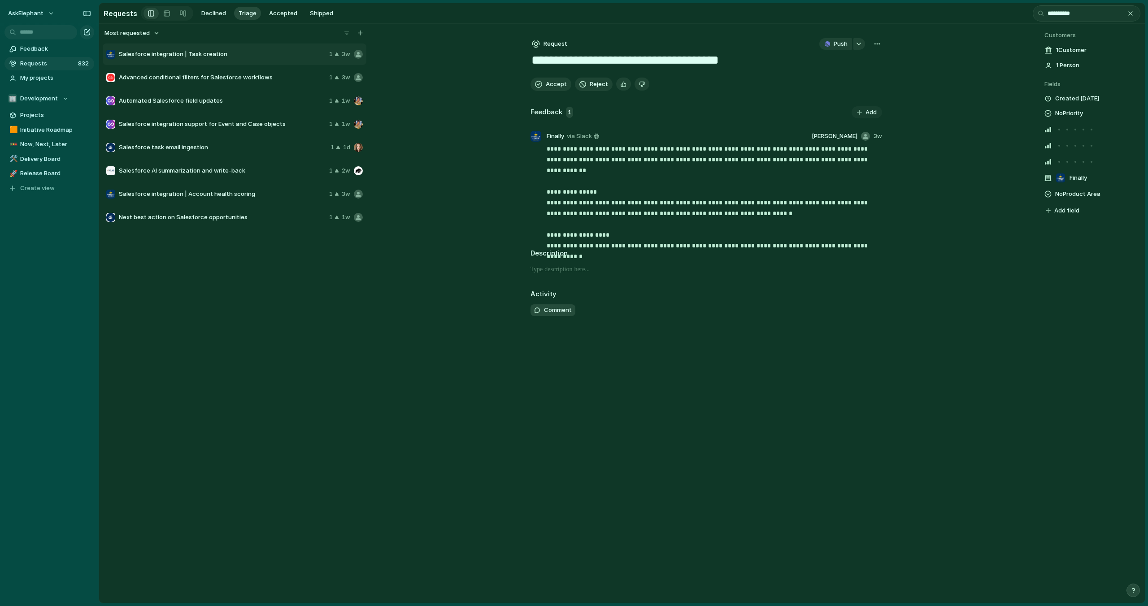
click at [877, 46] on div "button" at bounding box center [877, 43] width 7 height 7
click at [851, 79] on li "Merge" at bounding box center [853, 77] width 55 height 14
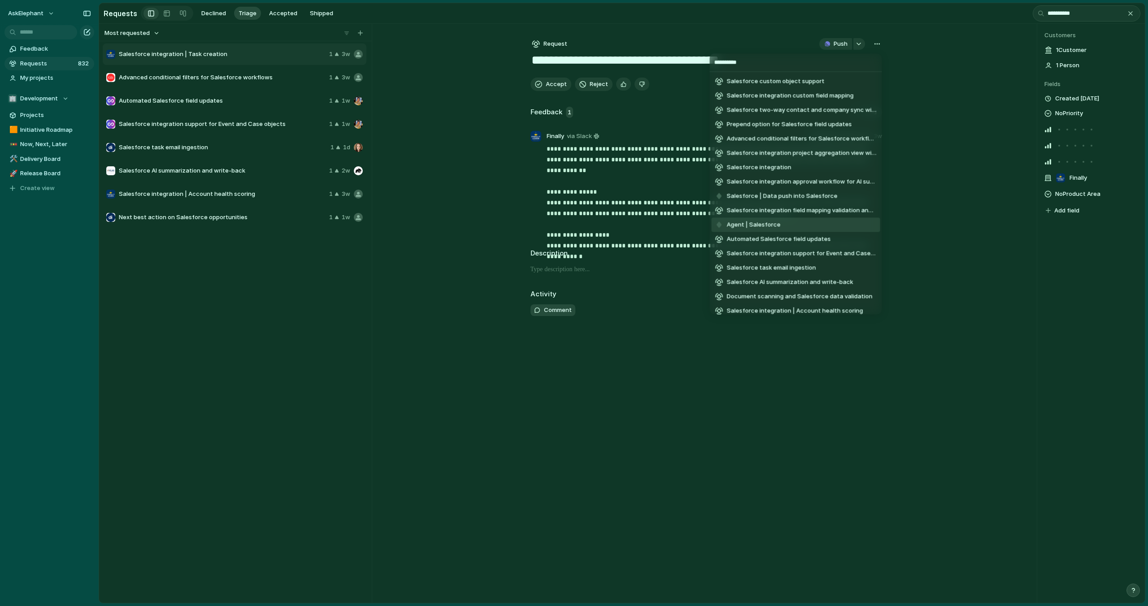
type input "**********"
click at [797, 225] on li "Agent | Salesforce" at bounding box center [796, 225] width 169 height 14
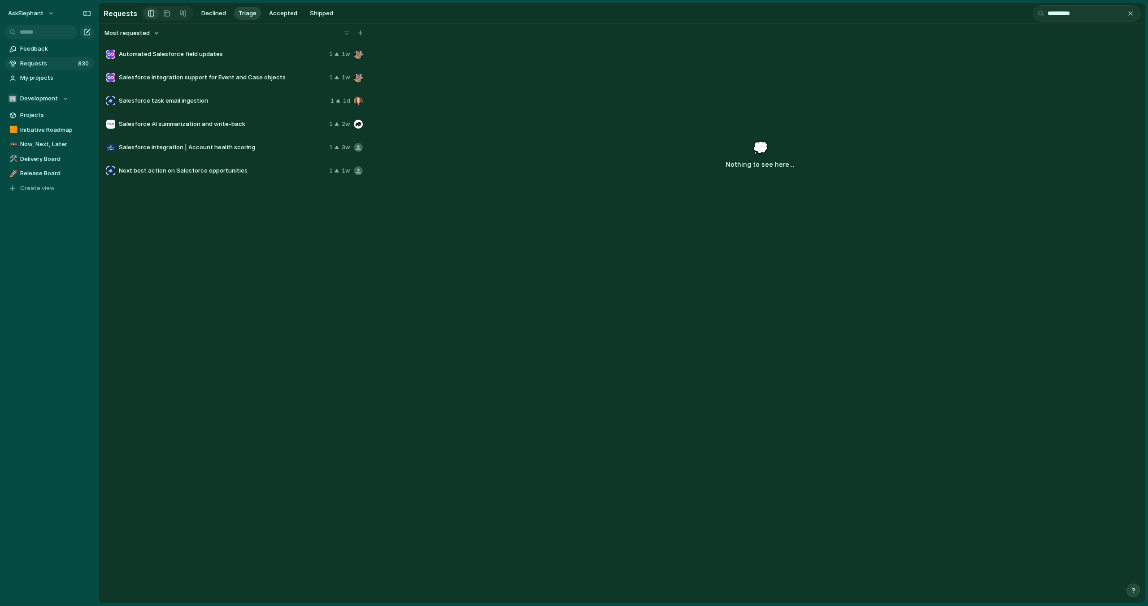
click at [254, 56] on span "Automated Salesforce field updates" at bounding box center [222, 54] width 207 height 9
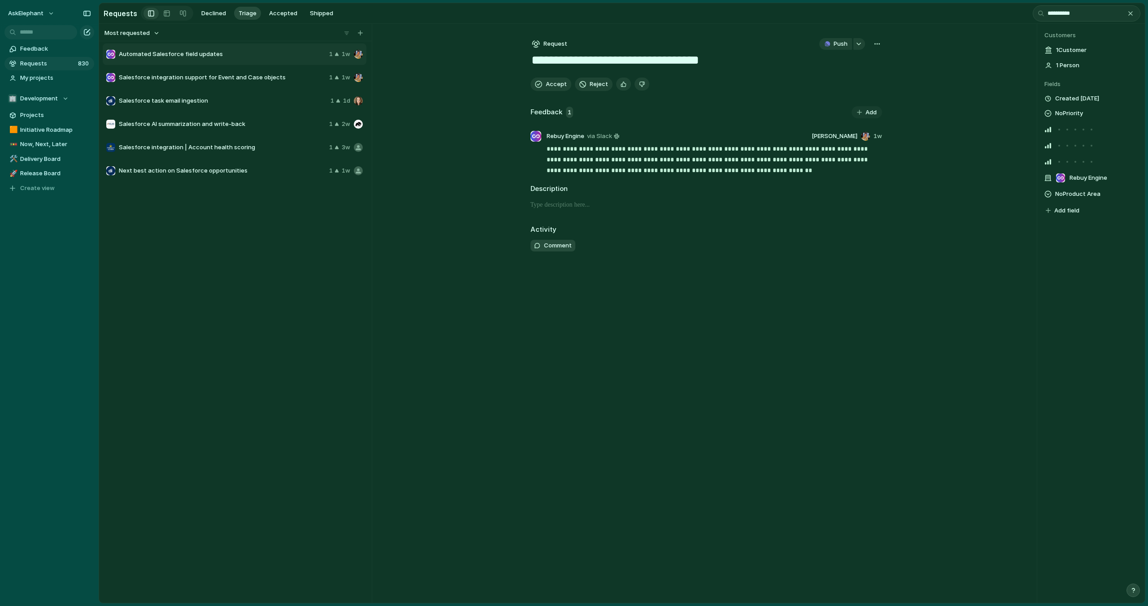
click at [876, 47] on div "button" at bounding box center [877, 43] width 7 height 7
click at [851, 77] on li "Merge" at bounding box center [853, 77] width 55 height 14
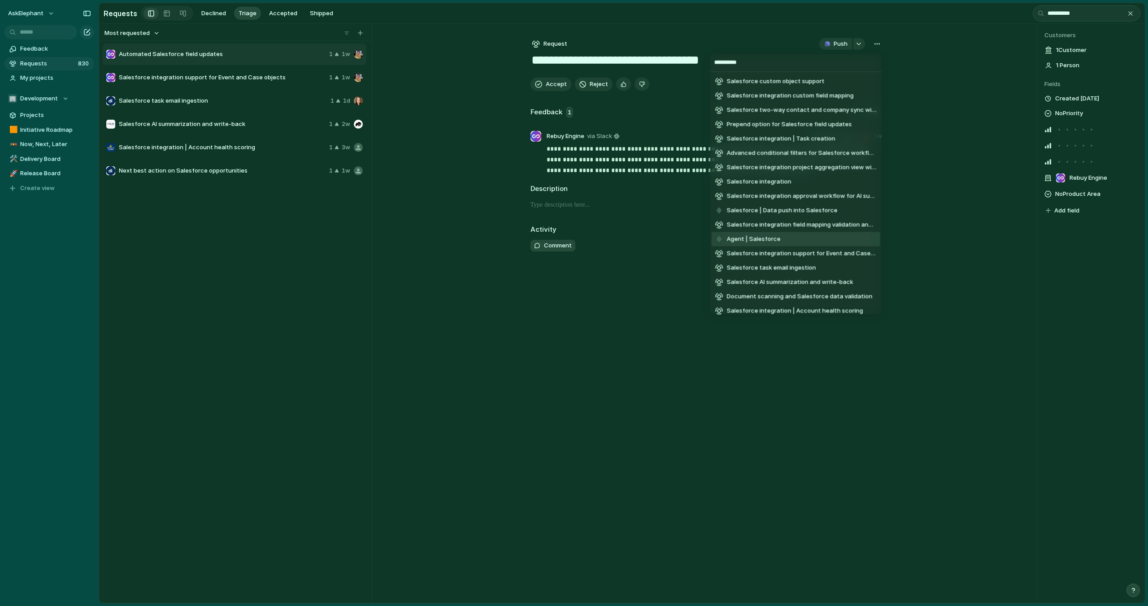
type input "**********"
click at [824, 237] on li "Agent | Salesforce" at bounding box center [796, 239] width 169 height 14
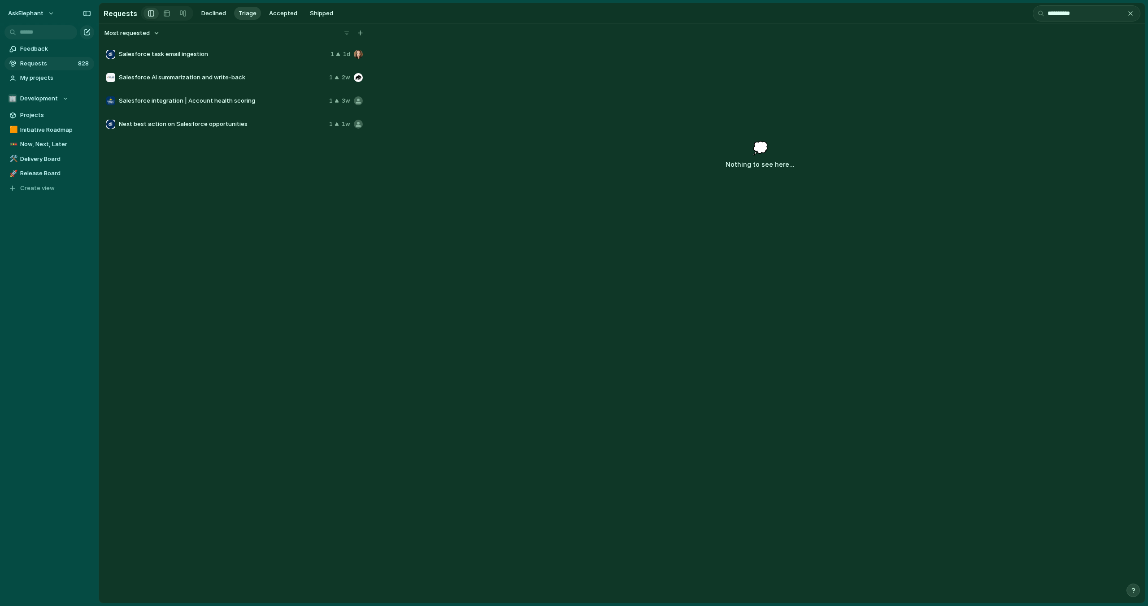
click at [219, 53] on span "Salesforce task email ingestion" at bounding box center [223, 54] width 208 height 9
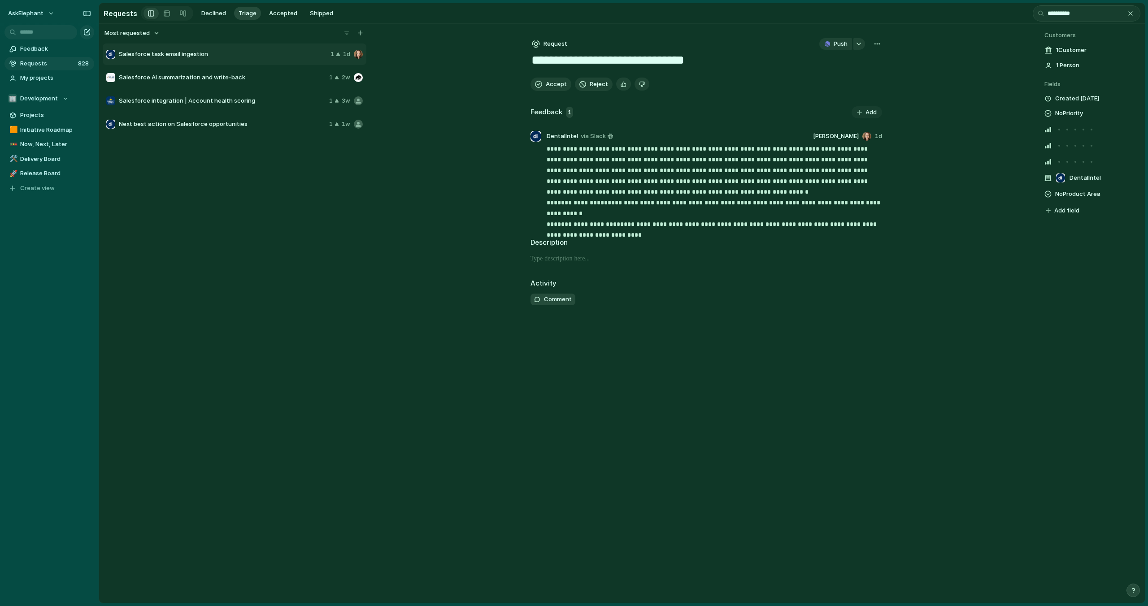
click at [876, 44] on div "button" at bounding box center [877, 43] width 7 height 7
click at [849, 81] on li "Merge" at bounding box center [853, 77] width 55 height 14
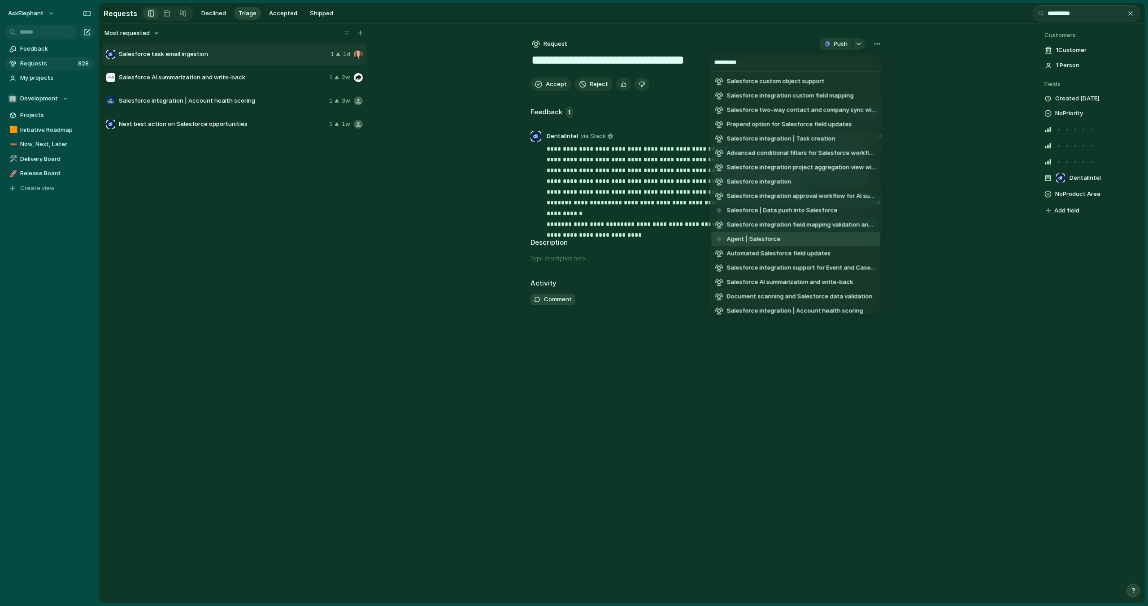
type input "**********"
click at [794, 240] on li "Agent | Salesforce" at bounding box center [796, 239] width 169 height 14
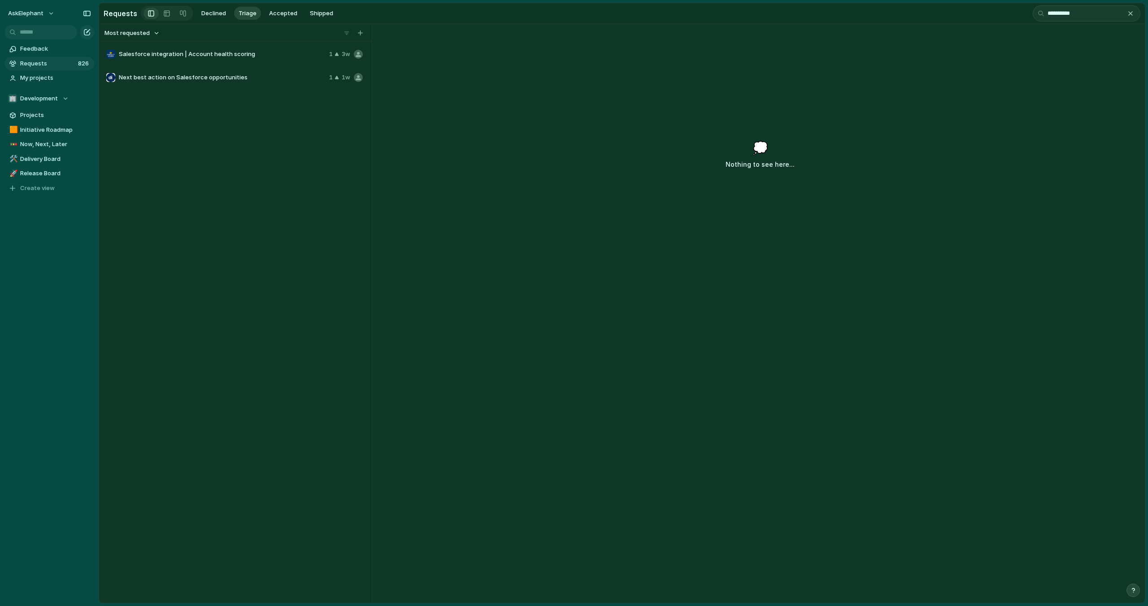
click at [264, 52] on span "Salesforce integration | Account health scoring" at bounding box center [222, 54] width 207 height 9
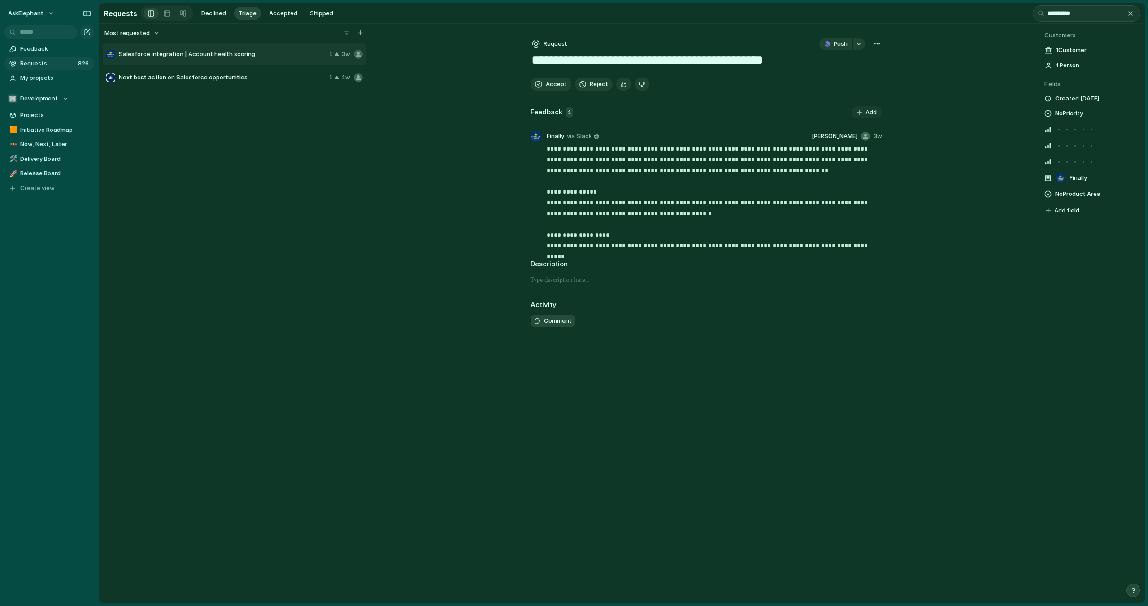
click at [879, 44] on div "button" at bounding box center [877, 43] width 7 height 7
click at [846, 77] on span "Merge" at bounding box center [838, 77] width 18 height 9
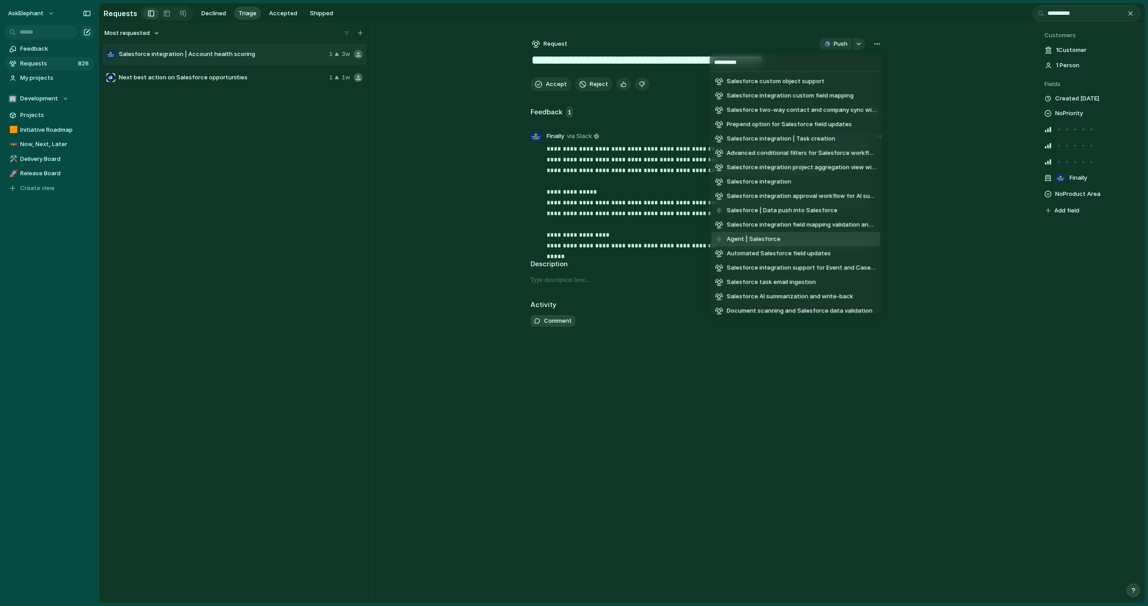
type input "**********"
click at [777, 238] on span "Agent | Salesforce" at bounding box center [754, 239] width 54 height 9
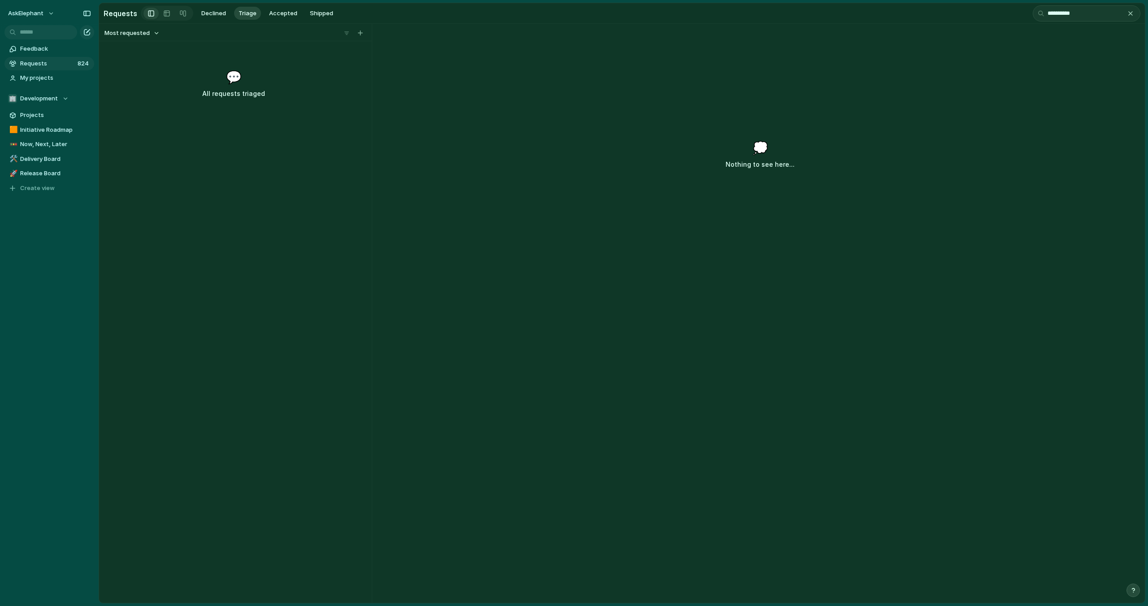
click at [265, 148] on div "Most requested 💬 All requests triaged" at bounding box center [233, 314] width 269 height 580
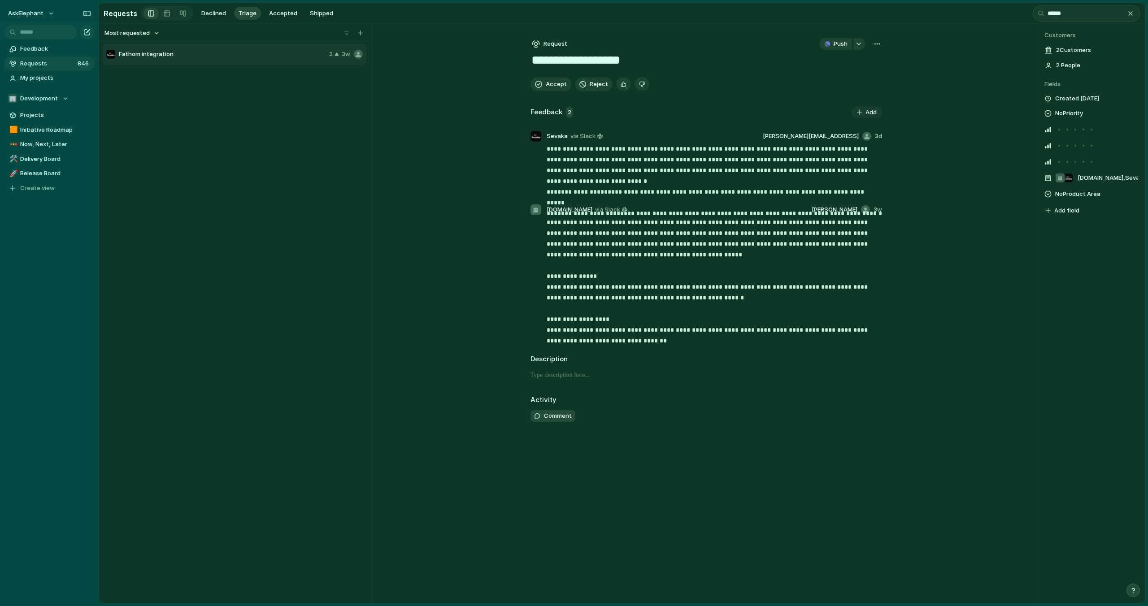
type input "******"
click at [249, 58] on span "Fathom integration" at bounding box center [222, 54] width 207 height 9
click at [880, 46] on div "button" at bounding box center [877, 43] width 7 height 7
click at [850, 80] on li "Merge" at bounding box center [853, 77] width 55 height 14
type input "******"
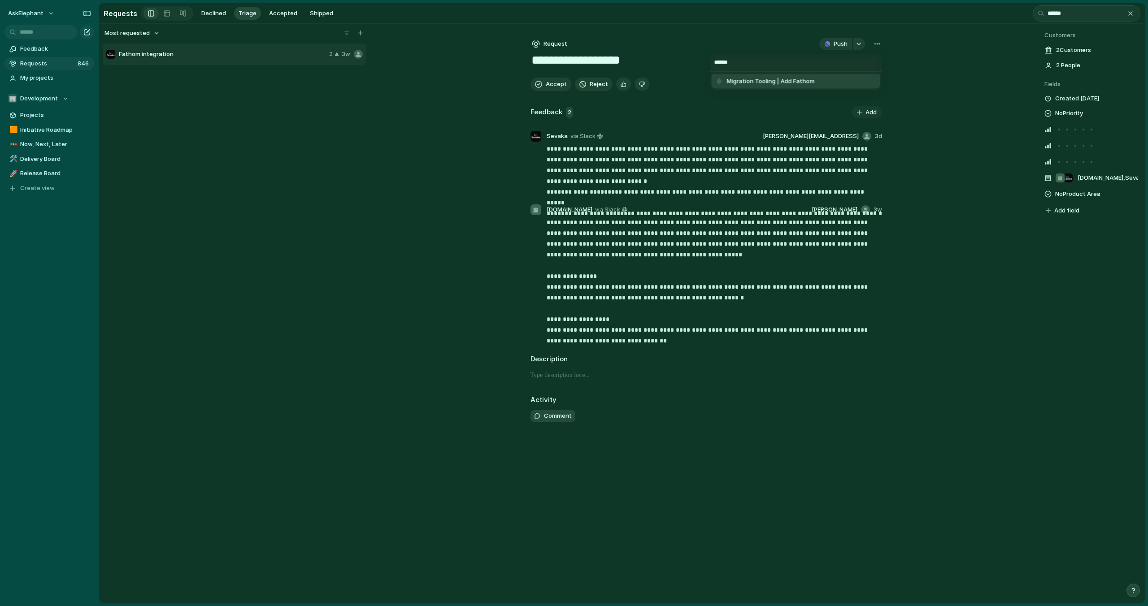
click at [829, 81] on li "Migration Tooling | Add Fathom" at bounding box center [796, 81] width 169 height 14
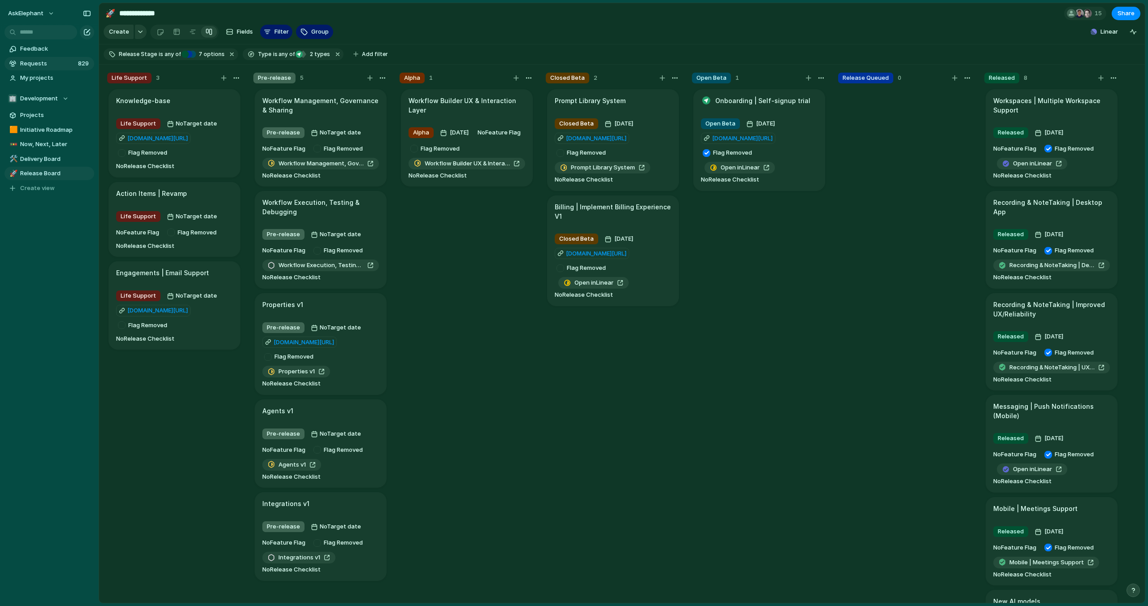
click at [47, 65] on span "Requests" at bounding box center [47, 63] width 55 height 9
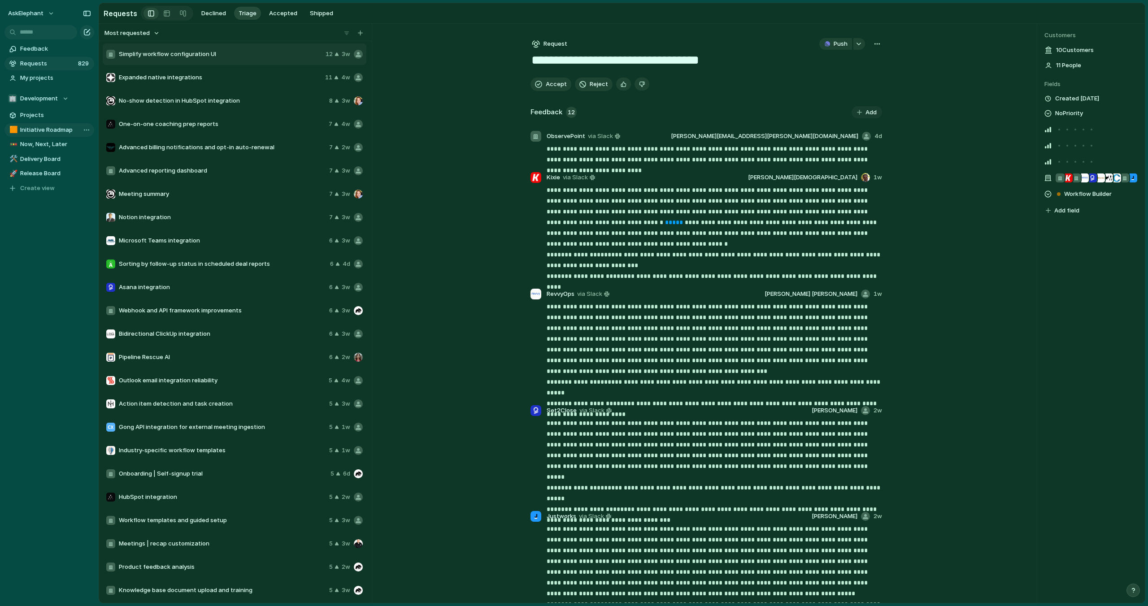
click at [38, 131] on span "Initiative Roadmap" at bounding box center [55, 130] width 71 height 9
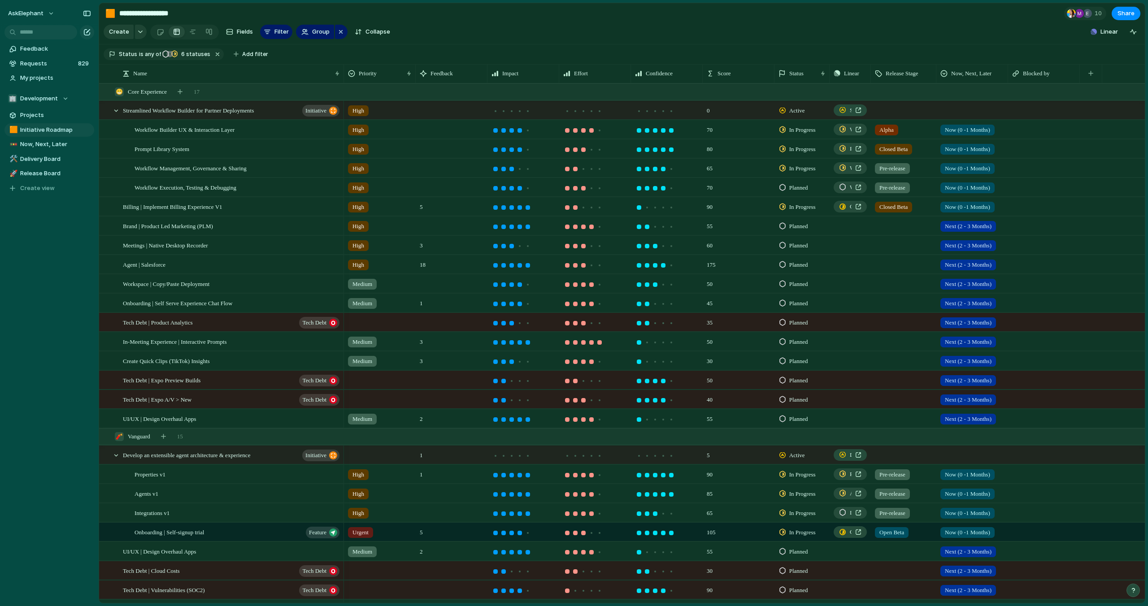
click at [783, 188] on div at bounding box center [783, 187] width 6 height 8
click at [782, 187] on div "Backlog Exploring Planned In Progress Delivered Released Canceled" at bounding box center [574, 303] width 1148 height 606
click at [782, 187] on div at bounding box center [783, 187] width 6 height 8
click at [791, 273] on span "In Progress" at bounding box center [804, 271] width 31 height 9
click at [37, 62] on span "Requests" at bounding box center [47, 63] width 55 height 9
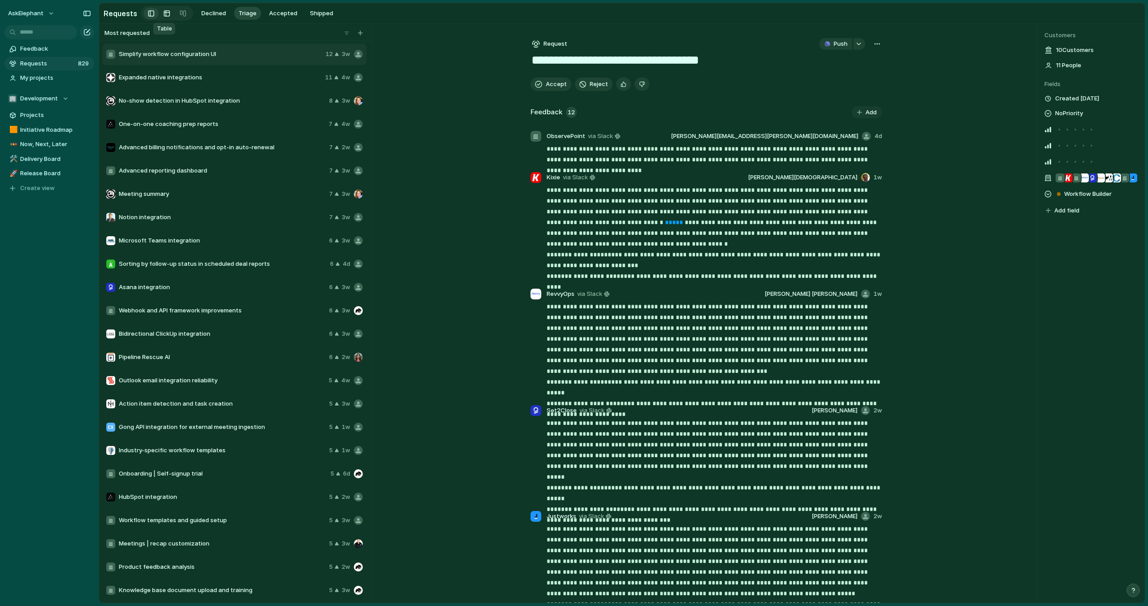
click at [165, 13] on div at bounding box center [166, 13] width 7 height 14
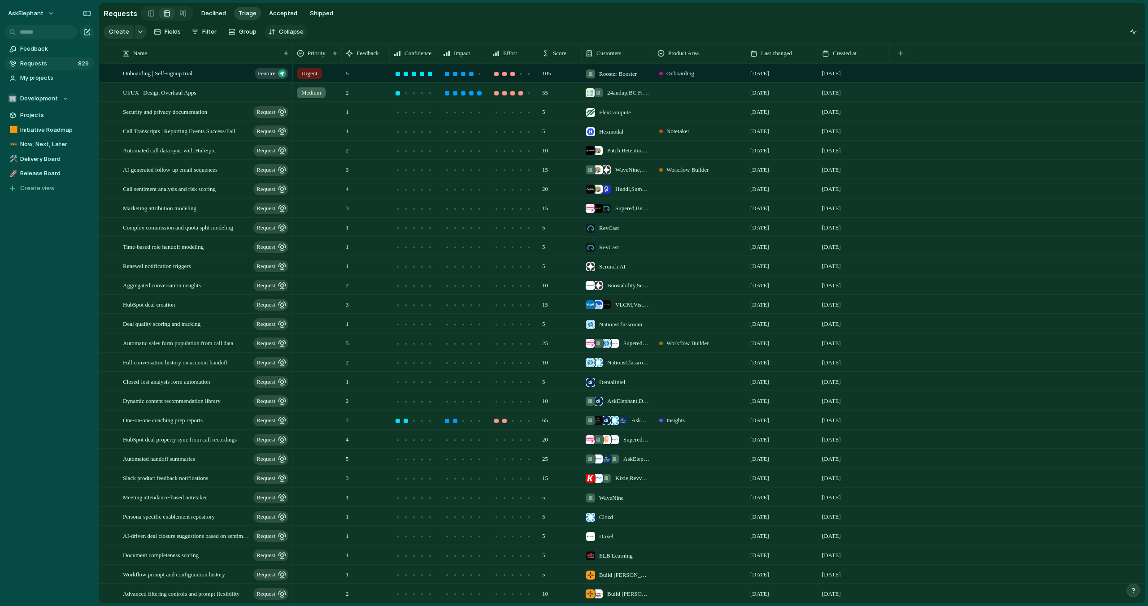
click at [268, 30] on div "button" at bounding box center [271, 31] width 7 height 7
click at [269, 31] on div "button" at bounding box center [271, 31] width 7 height 7
click at [202, 34] on span "Filter" at bounding box center [209, 31] width 14 height 9
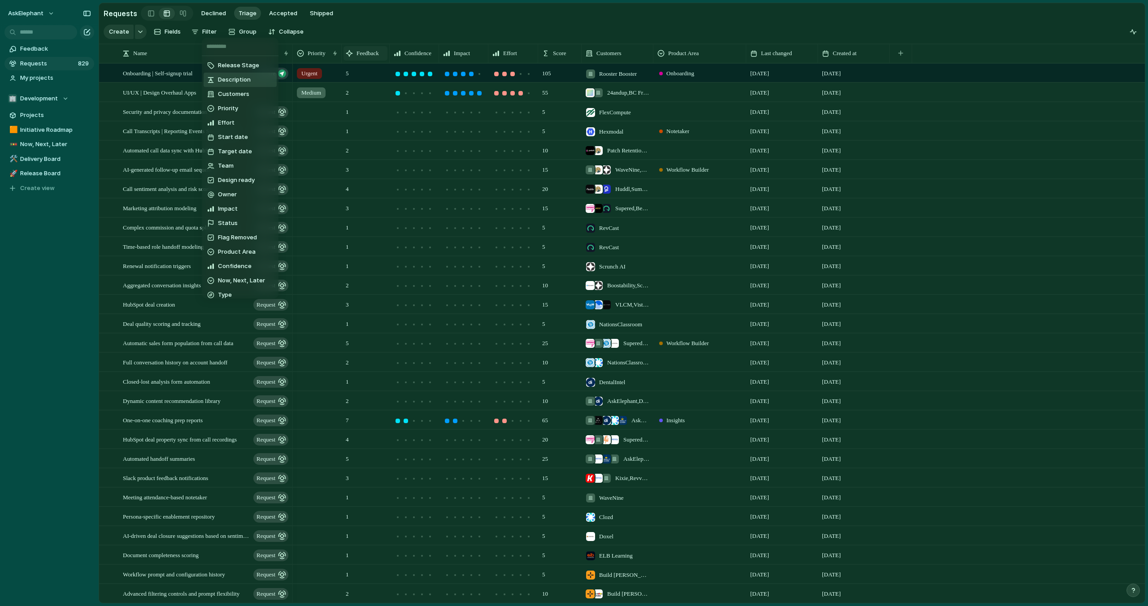
drag, startPoint x: 369, startPoint y: 54, endPoint x: 362, endPoint y: 58, distance: 8.2
click at [369, 54] on div "Release Stage Description Customers Priority Effort Start date Target date Team…" at bounding box center [574, 303] width 1148 height 606
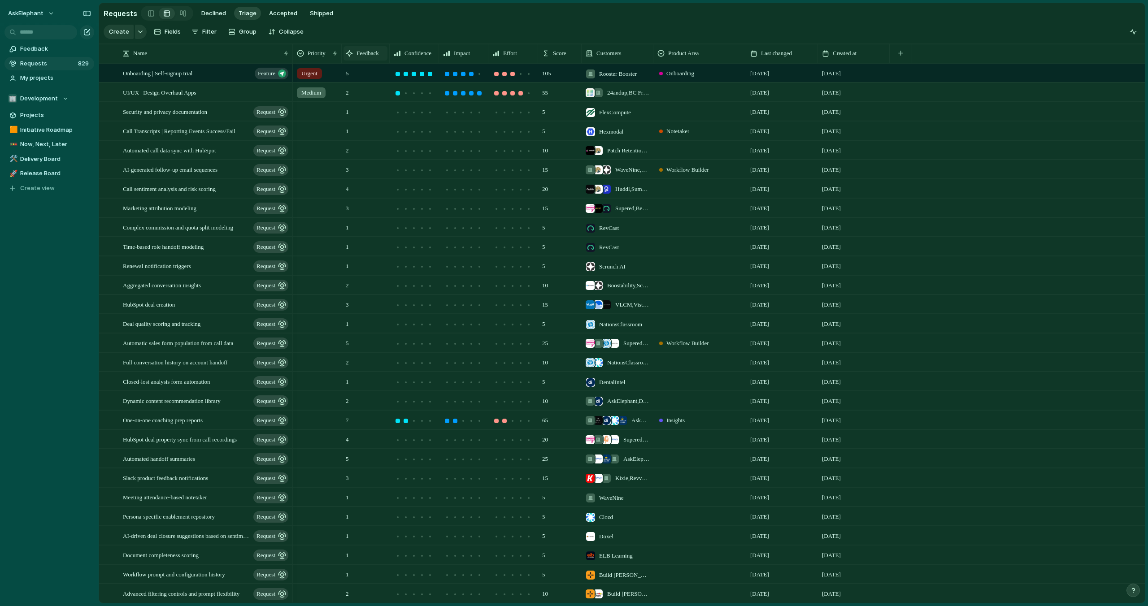
click at [361, 58] on div "Feedback" at bounding box center [366, 53] width 44 height 14
click at [375, 116] on span "Sort descending" at bounding box center [384, 116] width 47 height 9
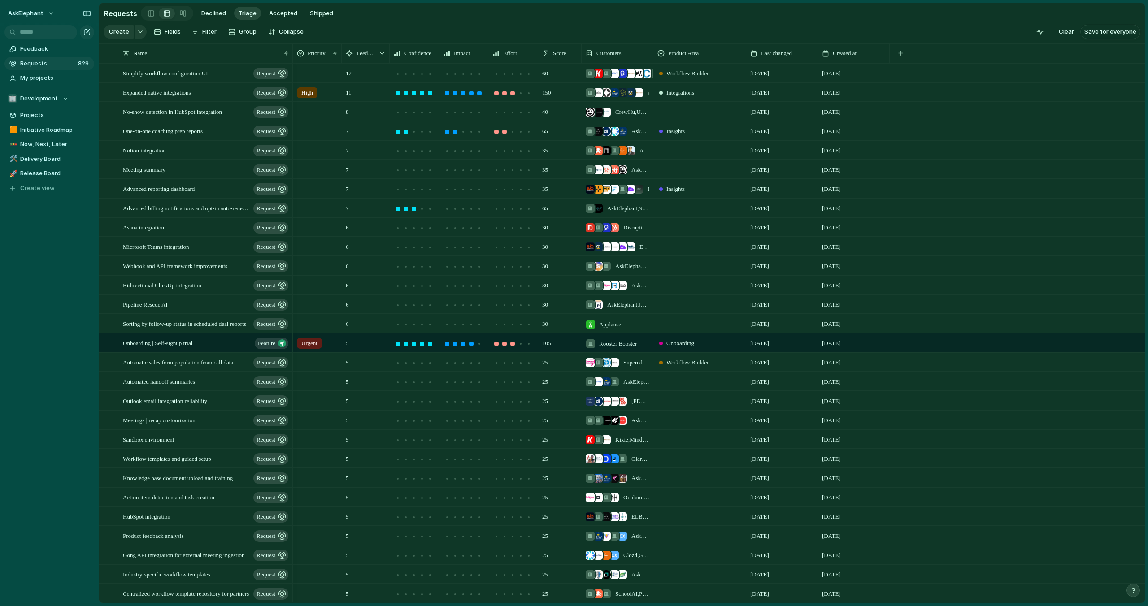
click at [410, 14] on section "Requests Declined Triage Accepted Shipped" at bounding box center [622, 13] width 1046 height 20
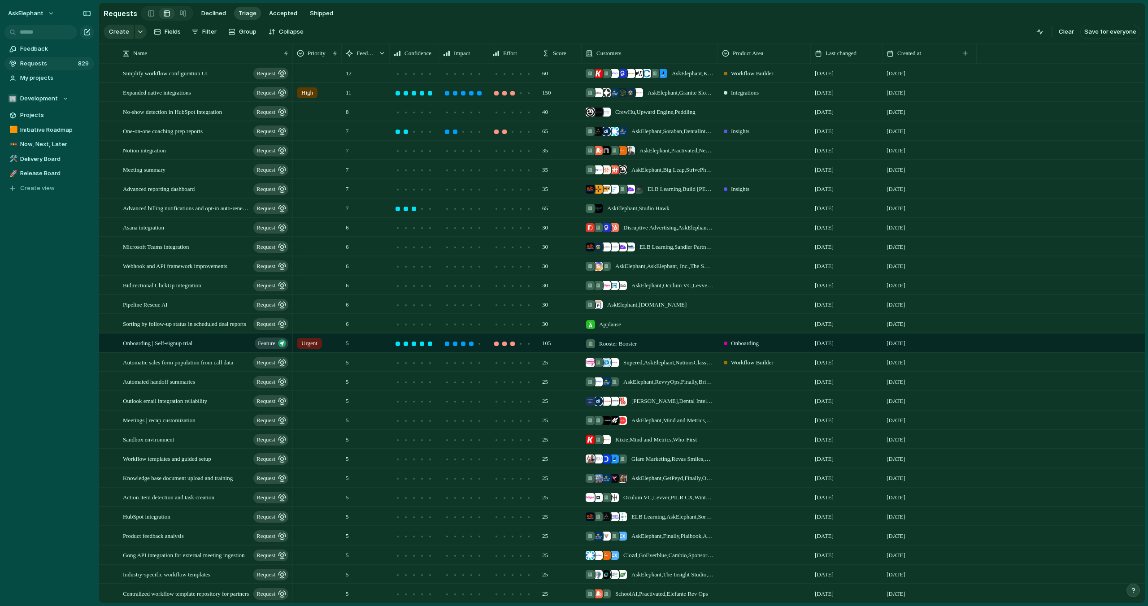
drag, startPoint x: 658, startPoint y: 53, endPoint x: 717, endPoint y: 38, distance: 60.3
click at [718, 37] on main "Requests Declined Triage Accepted Shipped Create Fields Filter Group Zoom Colla…" at bounding box center [622, 303] width 1047 height 601
click at [426, 74] on div at bounding box center [430, 74] width 8 height 8
drag, startPoint x: 479, startPoint y: 75, endPoint x: 493, endPoint y: 75, distance: 14.4
click at [479, 75] on div at bounding box center [479, 74] width 4 height 4
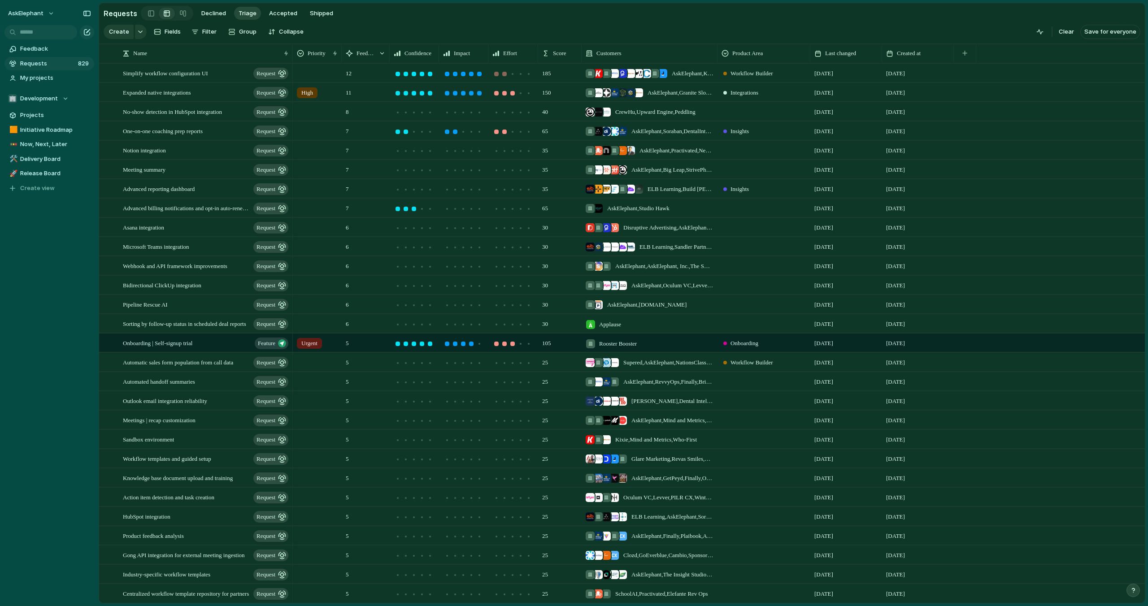
click at [504, 75] on div at bounding box center [504, 74] width 4 height 4
click at [407, 112] on div at bounding box center [406, 112] width 4 height 4
click at [414, 111] on div at bounding box center [414, 112] width 4 height 4
click at [465, 114] on div at bounding box center [463, 113] width 8 height 8
click at [496, 114] on div at bounding box center [496, 112] width 4 height 4
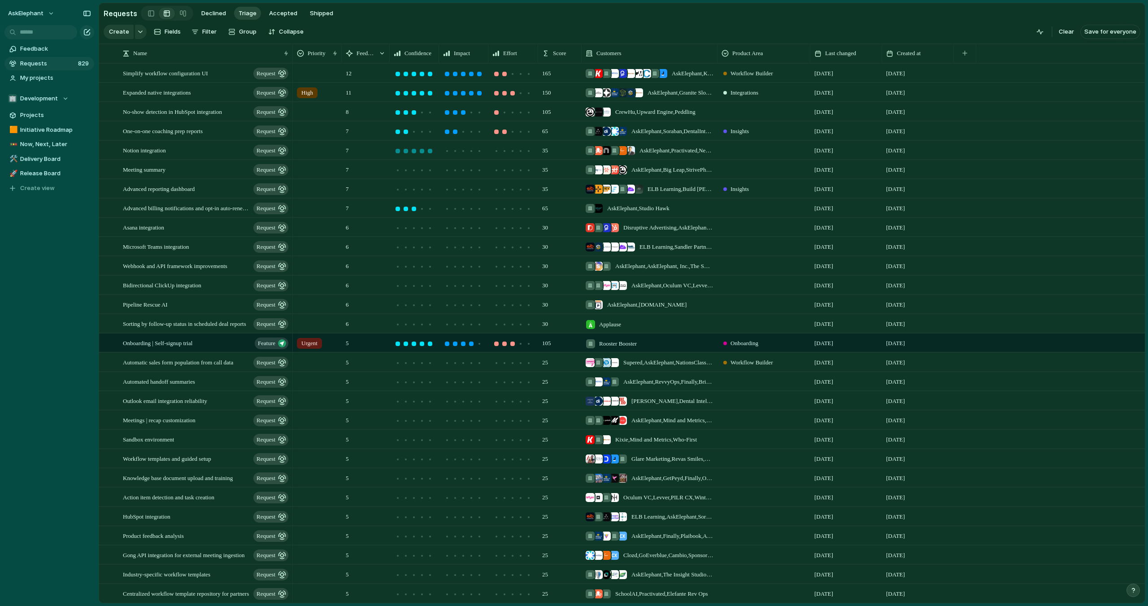
click at [432, 150] on div at bounding box center [430, 151] width 4 height 4
click at [458, 152] on div at bounding box center [455, 151] width 8 height 8
click at [503, 152] on div at bounding box center [504, 151] width 4 height 4
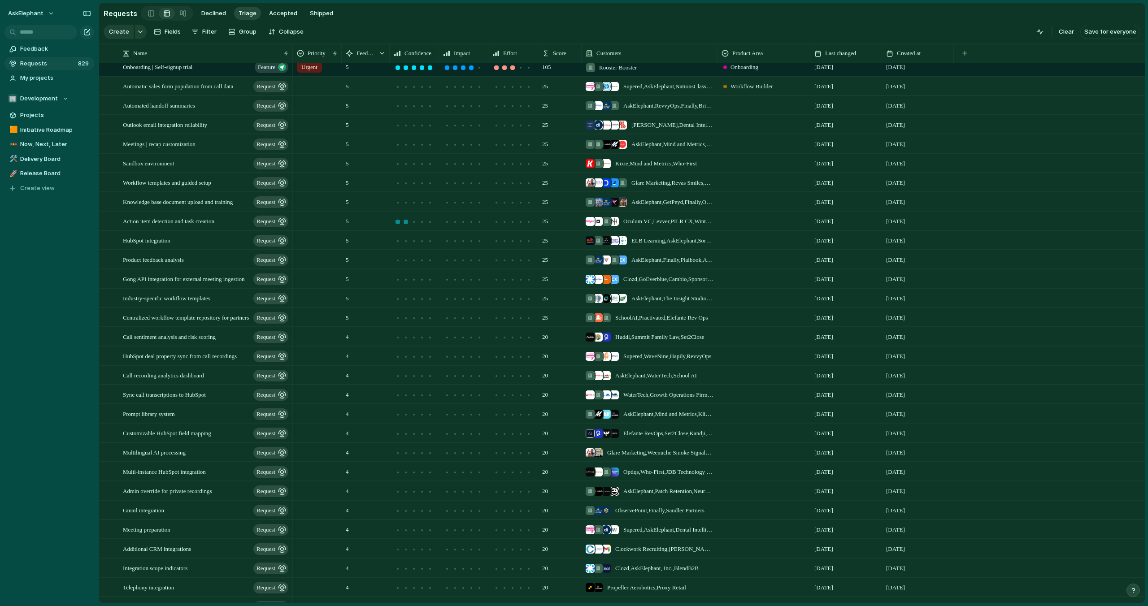
scroll to position [251, 0]
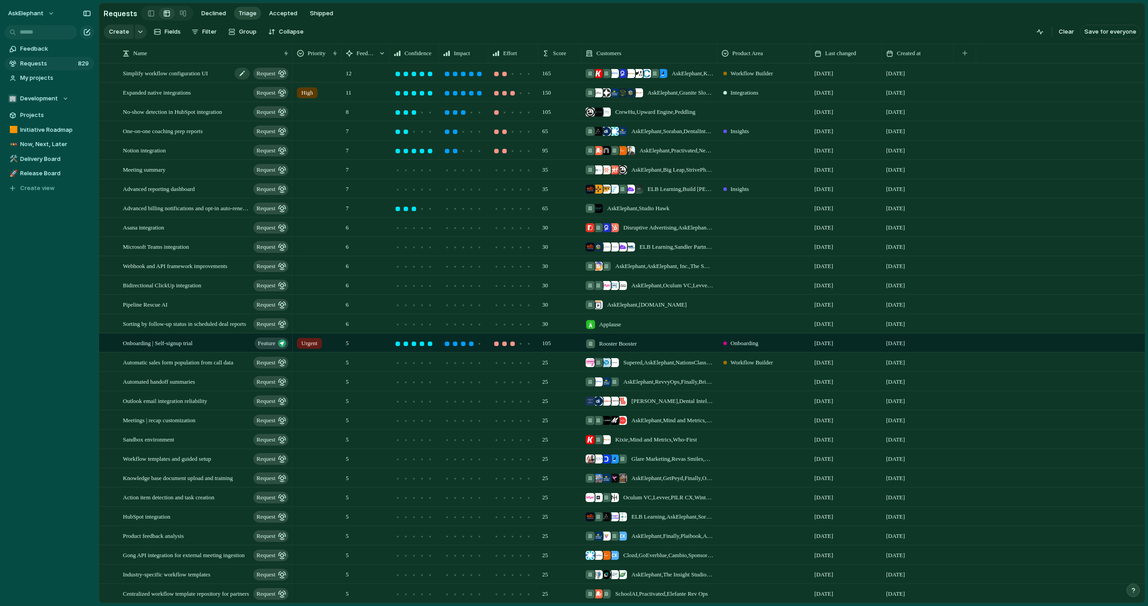
click at [205, 75] on span "Simplify workflow configuration UI" at bounding box center [165, 73] width 85 height 10
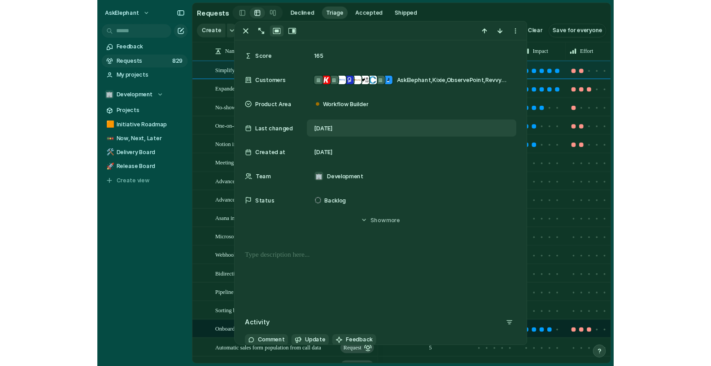
scroll to position [179, 0]
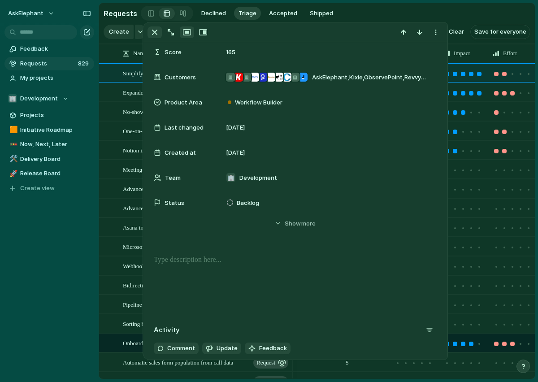
click at [154, 33] on div "button" at bounding box center [154, 32] width 11 height 11
